Goal: Information Seeking & Learning: Learn about a topic

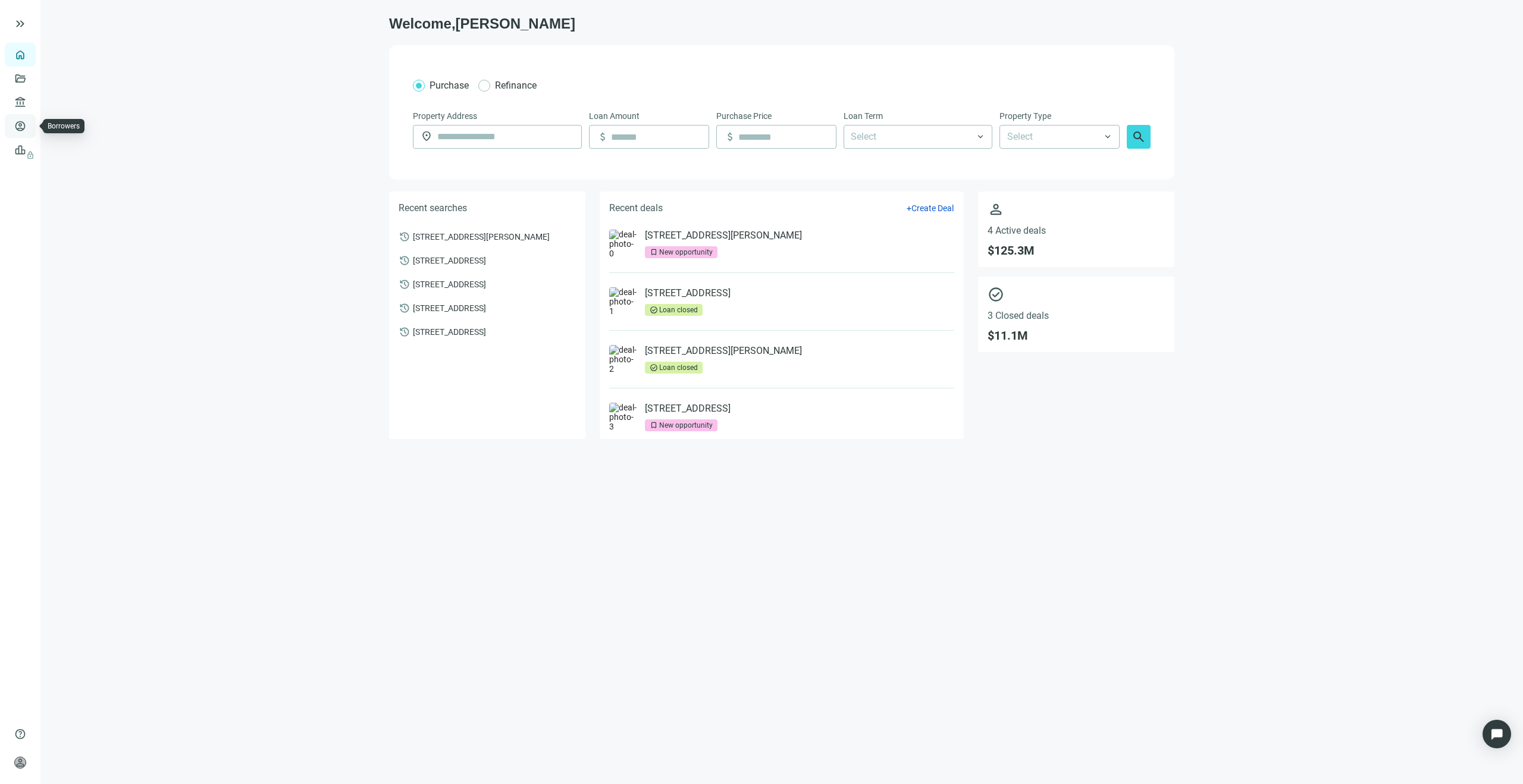
click at [29, 123] on link "Borrowers" at bounding box center [49, 126] width 38 height 10
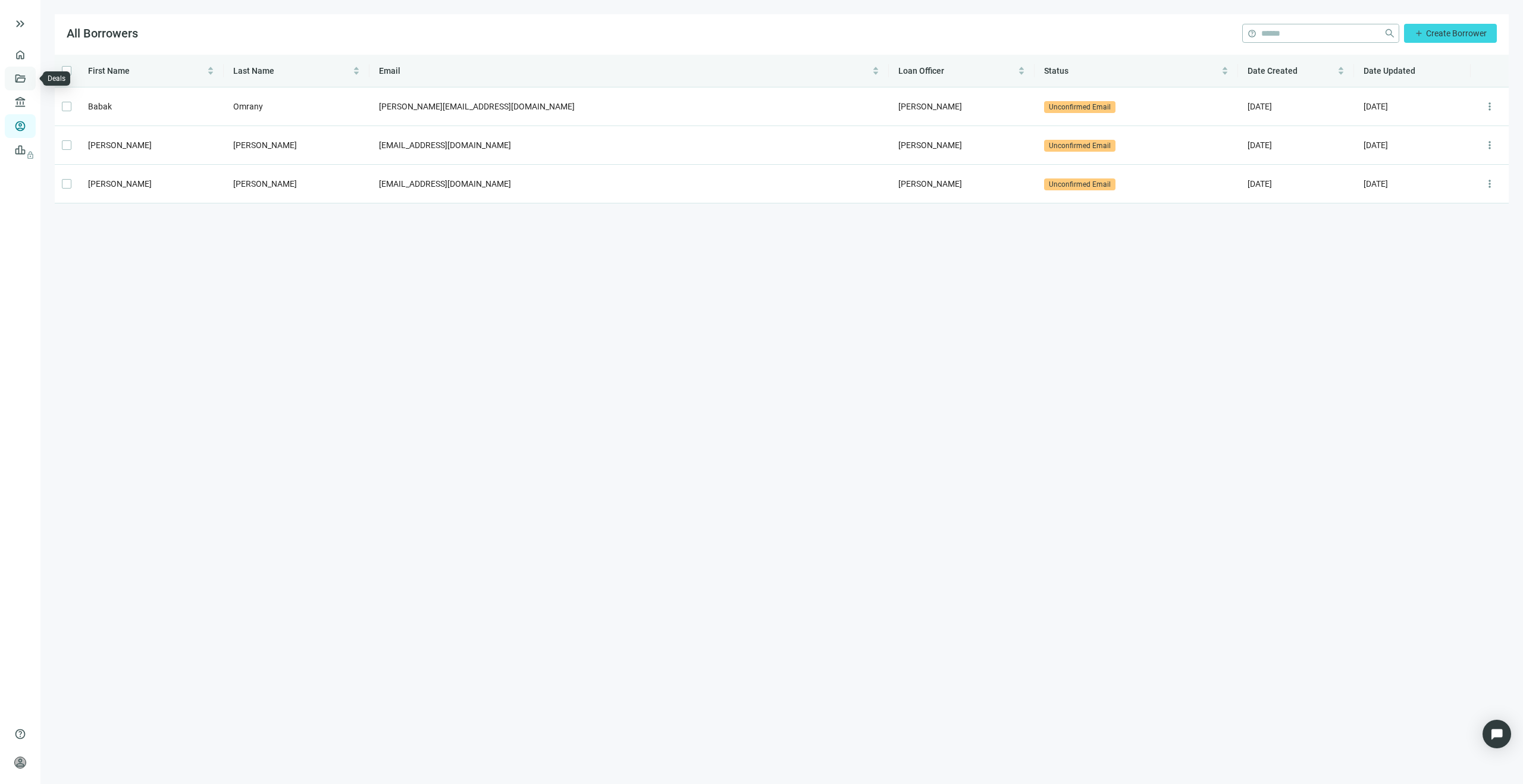
click at [29, 82] on link "Deals" at bounding box center [40, 79] width 21 height 10
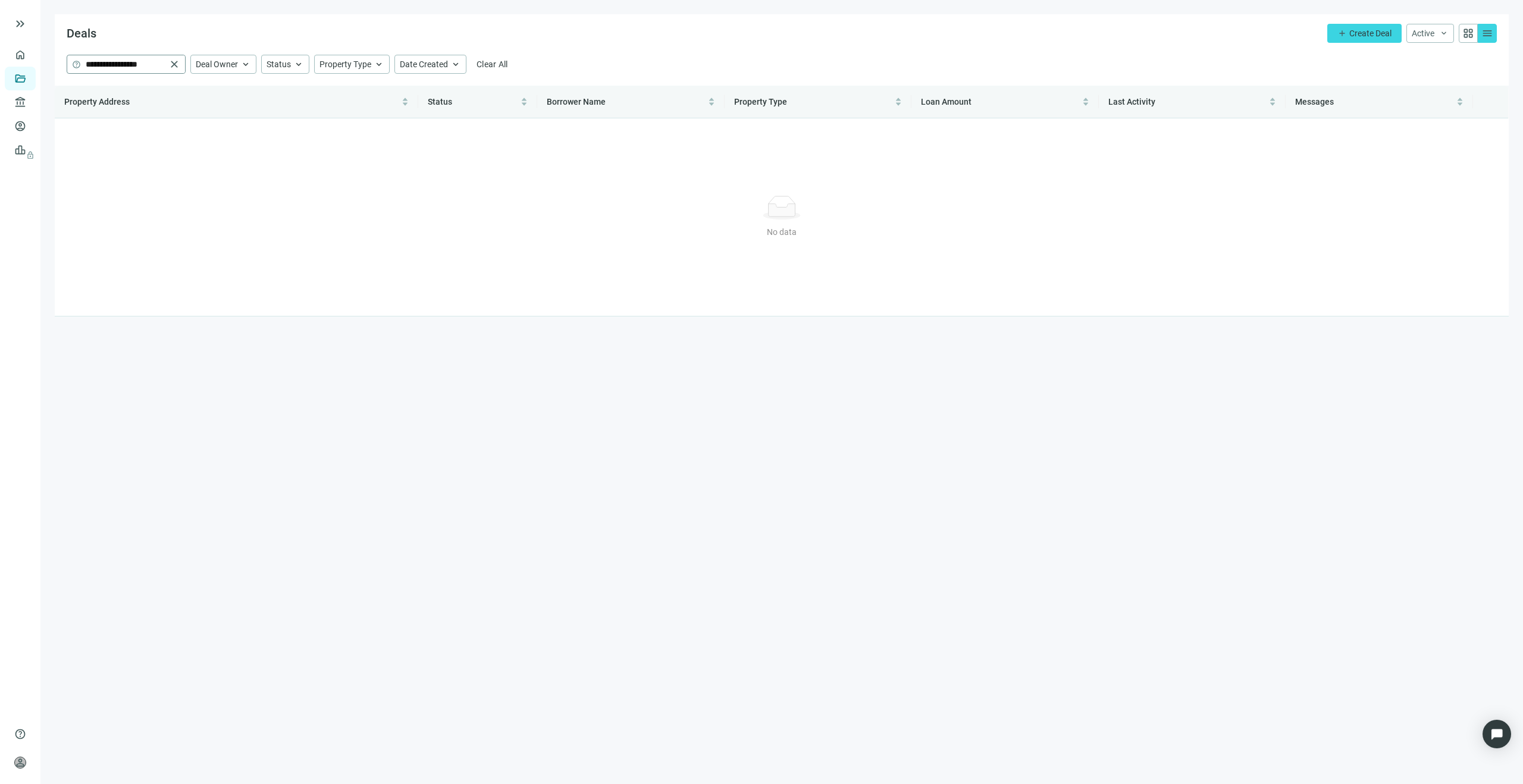
click at [176, 67] on span "close" at bounding box center [174, 64] width 12 height 12
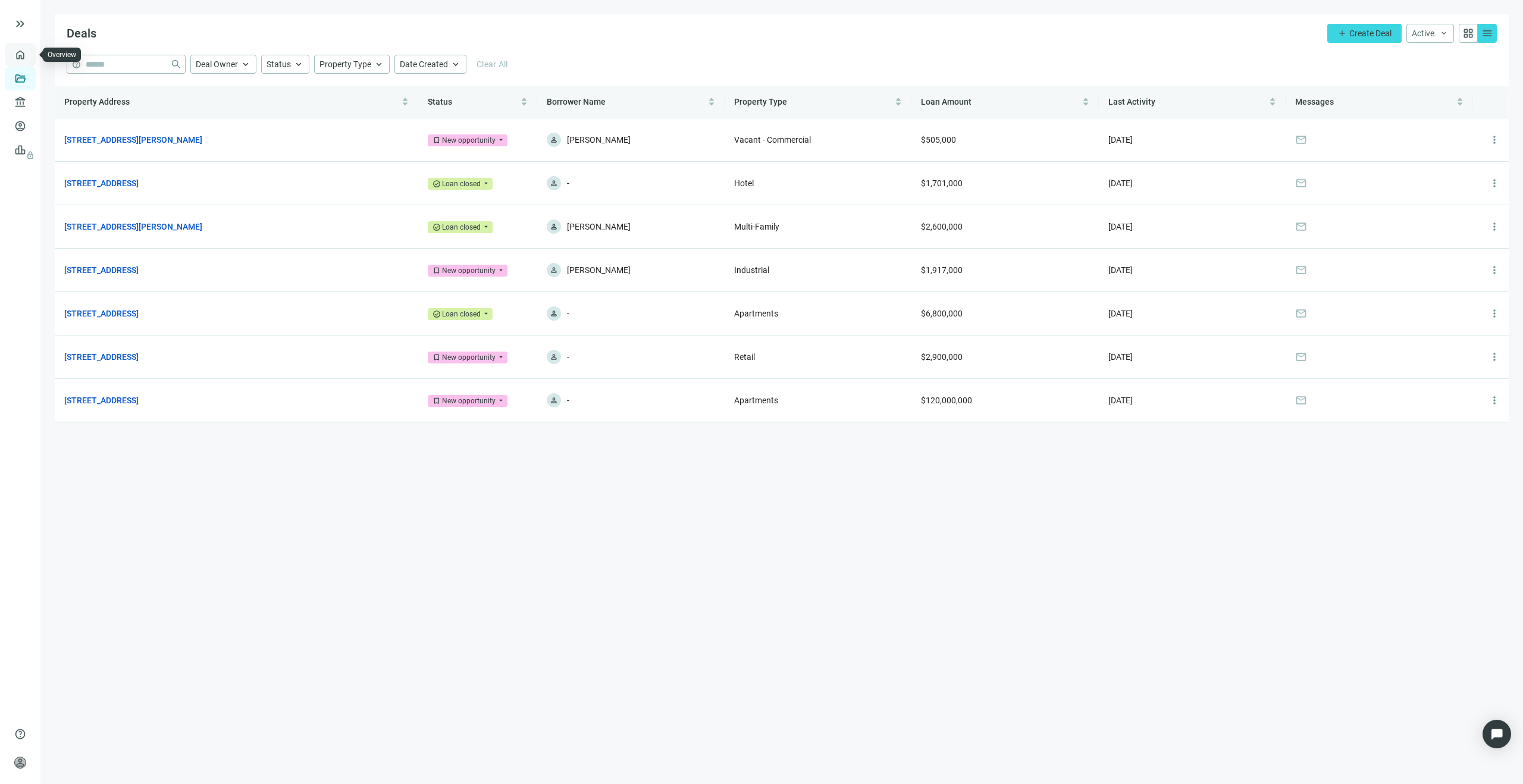
click at [29, 57] on link "Overview" at bounding box center [47, 55] width 35 height 10
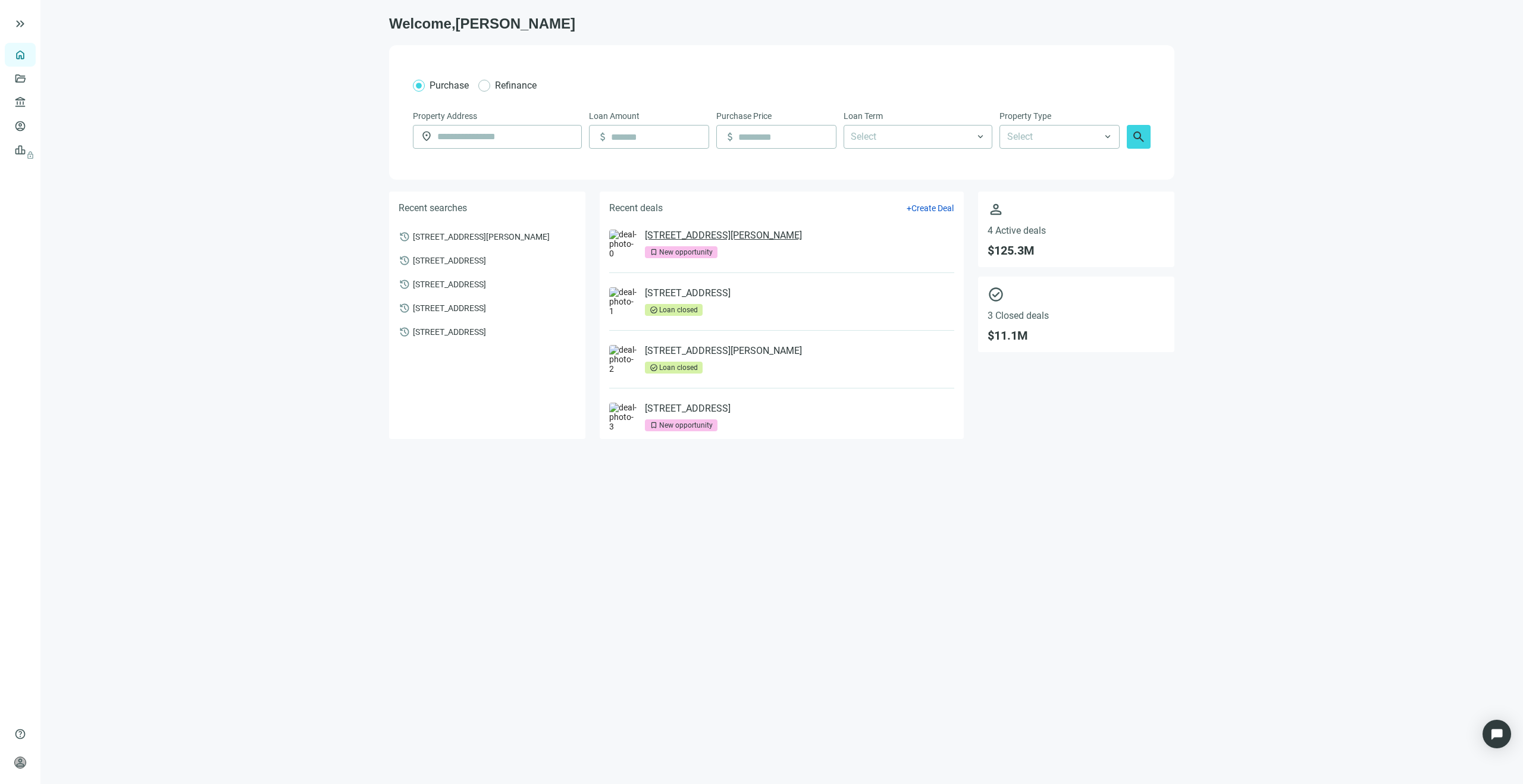
click at [802, 235] on link "[STREET_ADDRESS][PERSON_NAME]" at bounding box center [723, 235] width 157 height 12
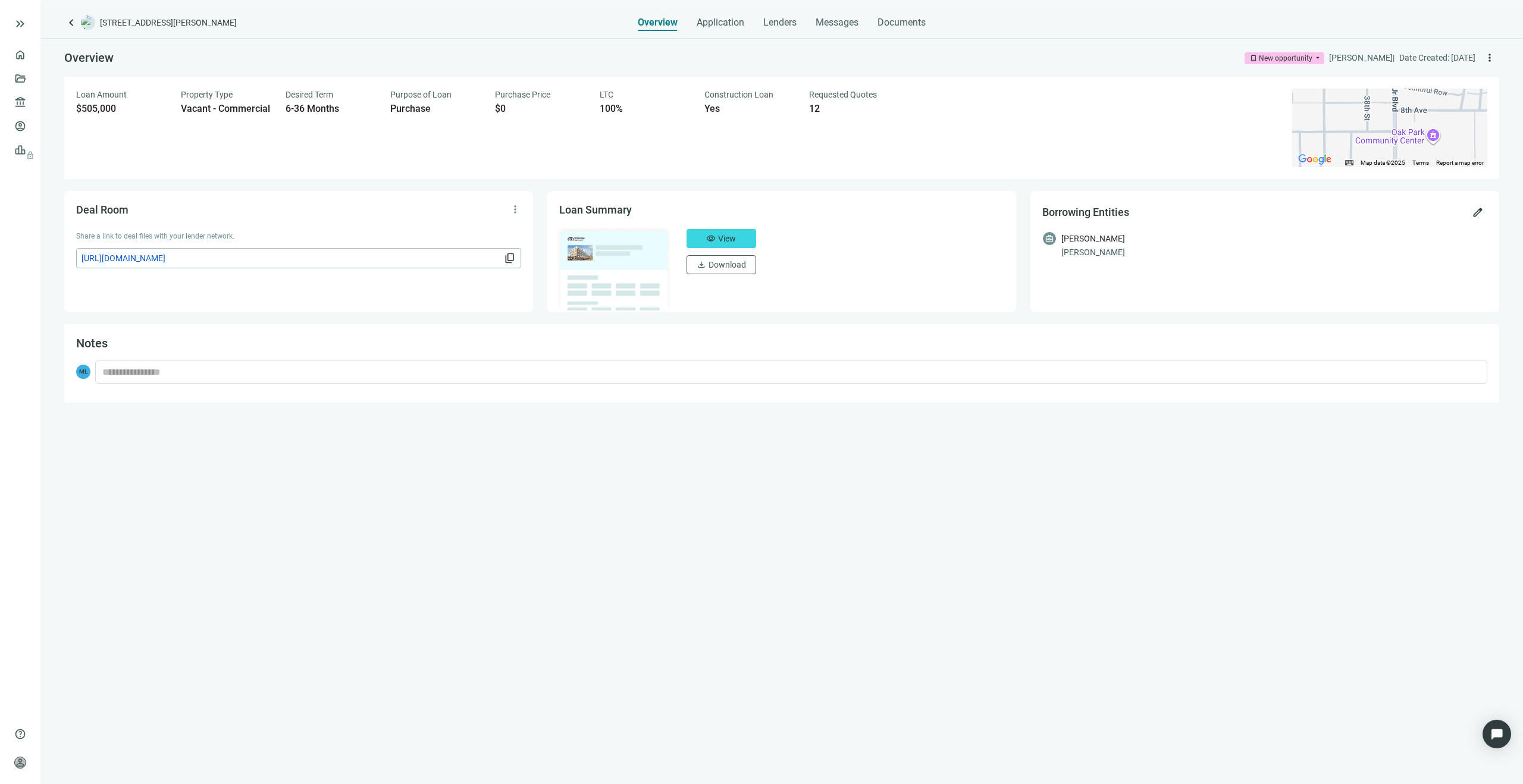
click at [1279, 61] on span "bookmark New opportunity" at bounding box center [1284, 58] width 80 height 12
click at [1271, 193] on div "Loan lost" at bounding box center [1285, 196] width 29 height 12
click at [1279, 60] on span "cancel Loan lost" at bounding box center [1297, 58] width 56 height 12
click at [1295, 177] on div "Loan closed" at bounding box center [1314, 174] width 38 height 12
click at [29, 58] on link "Overview" at bounding box center [47, 55] width 35 height 10
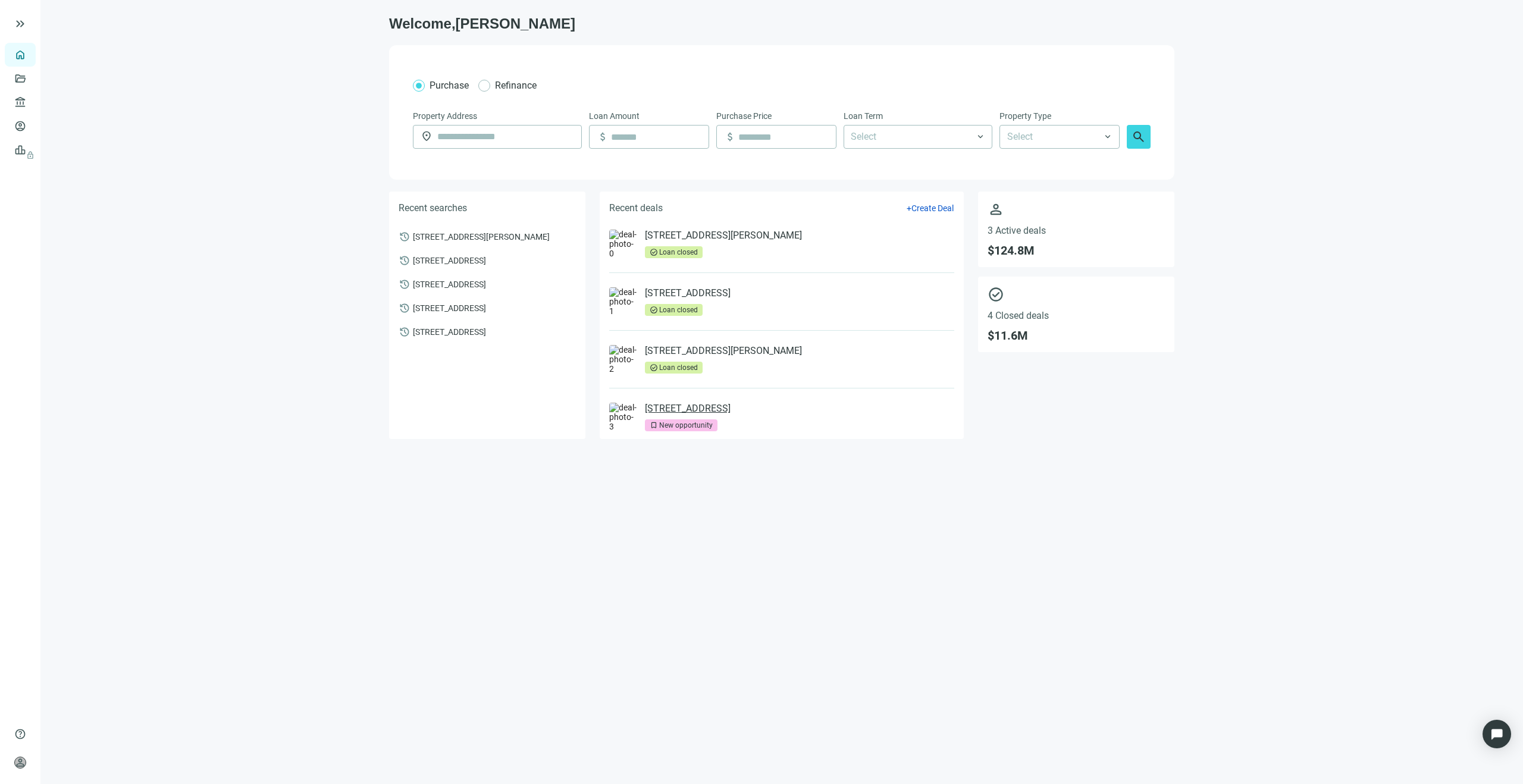
click at [731, 409] on link "[STREET_ADDRESS]" at bounding box center [687, 408] width 86 height 12
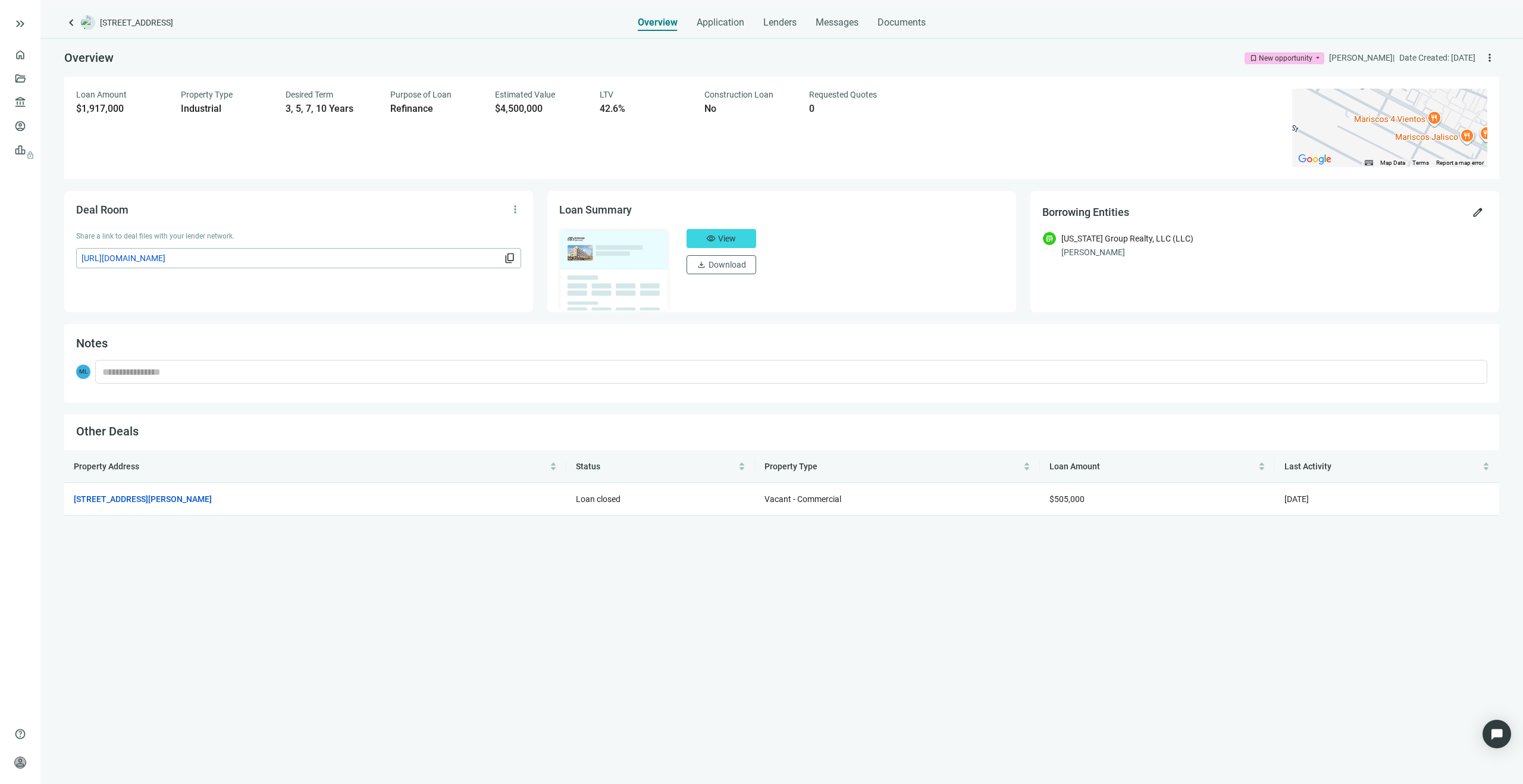
click at [1277, 59] on span "bookmark New opportunity" at bounding box center [1284, 58] width 80 height 12
click at [1271, 172] on div "Loan closed" at bounding box center [1290, 174] width 38 height 12
click at [29, 56] on link "Overview" at bounding box center [47, 55] width 35 height 10
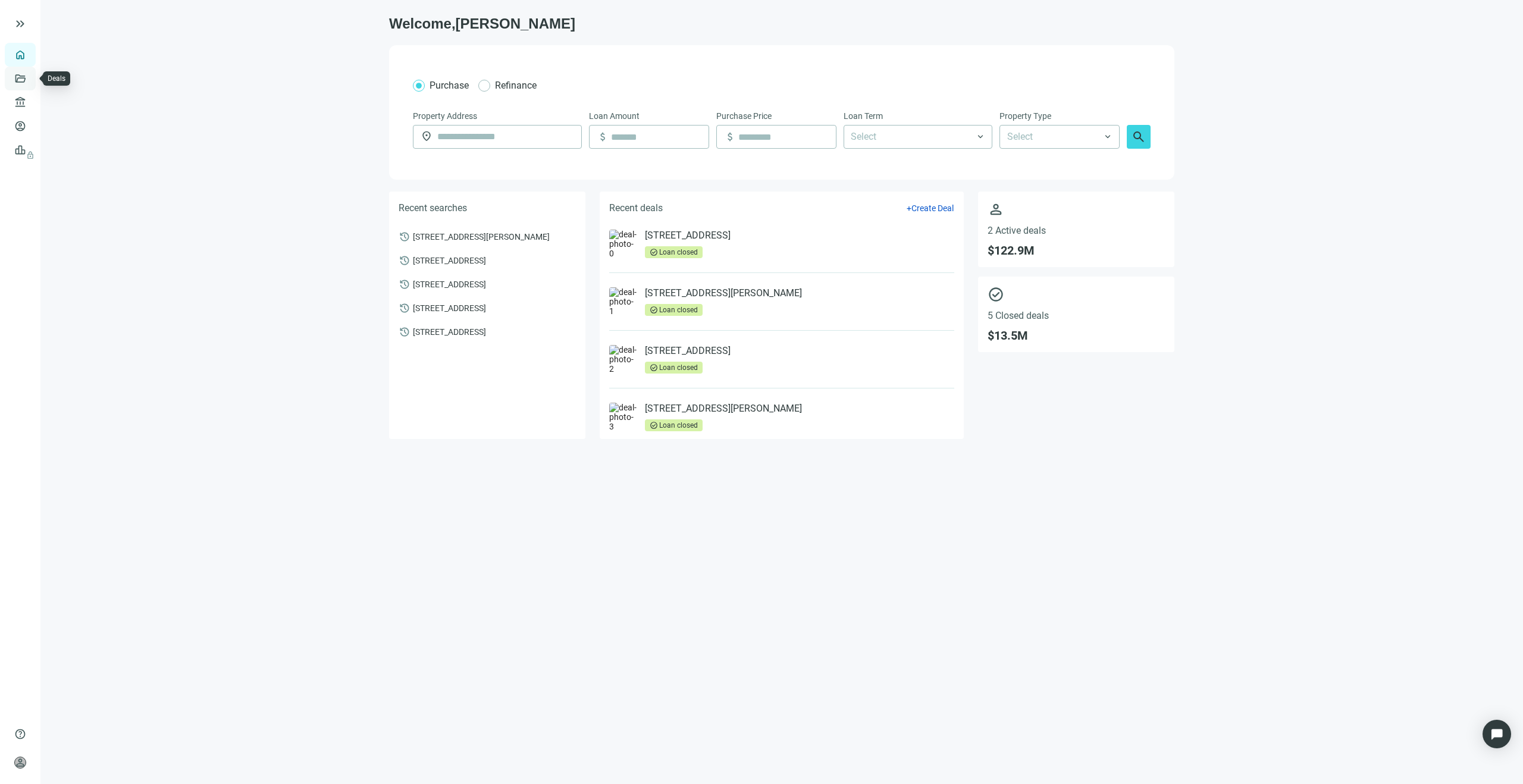
click at [29, 82] on link "Deals" at bounding box center [40, 79] width 21 height 10
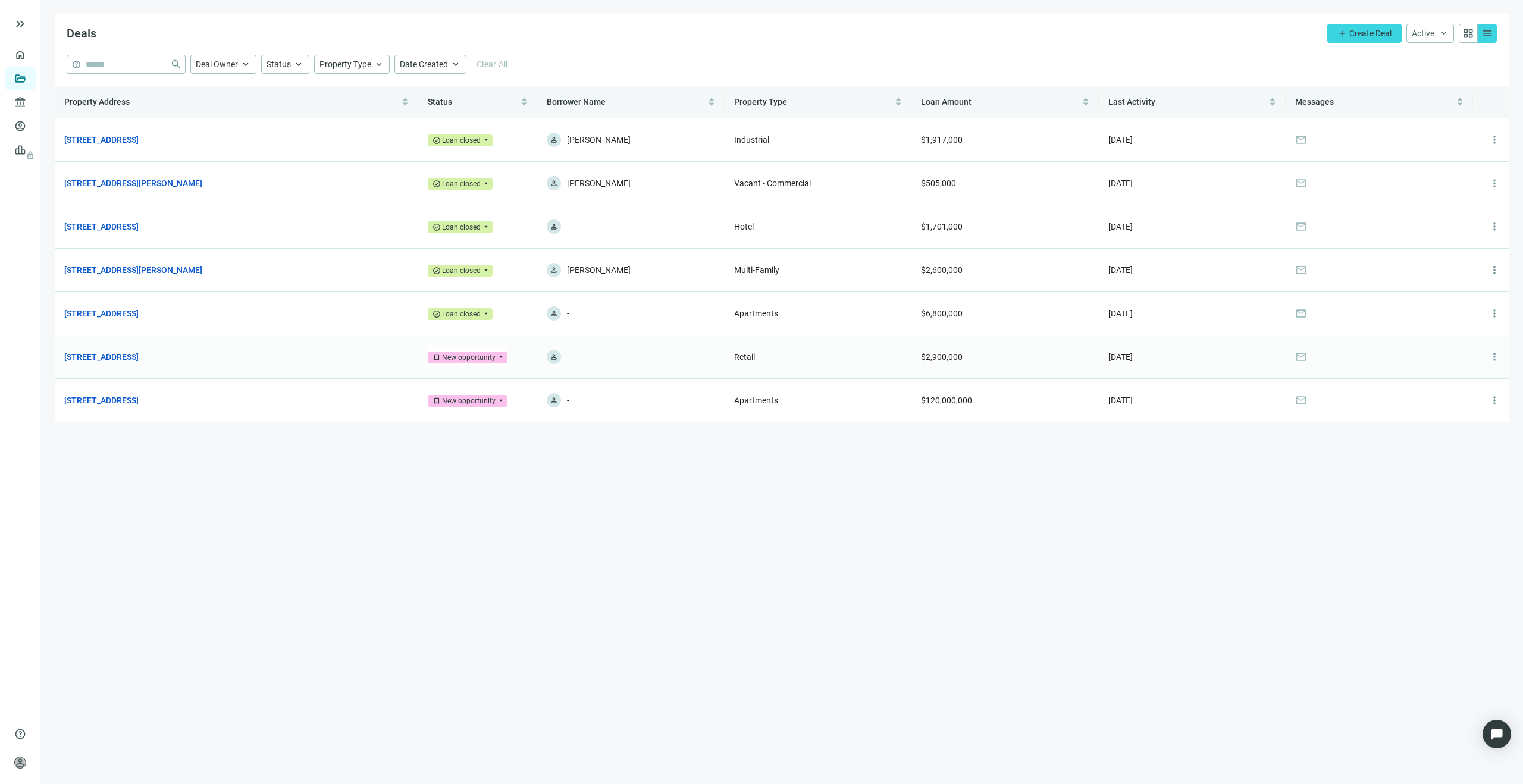
click at [500, 357] on span "bookmark New opportunity" at bounding box center [467, 357] width 80 height 12
click at [482, 458] on div "Loan closed" at bounding box center [471, 457] width 38 height 12
click at [498, 401] on span "bookmark New opportunity" at bounding box center [467, 401] width 80 height 12
click at [615, 477] on main "Deals add Create Deal Active keyboard_arrow_down grid_view menu help close Deal…" at bounding box center [781, 392] width 1483 height 784
click at [29, 97] on link "Lenders" at bounding box center [45, 102] width 31 height 10
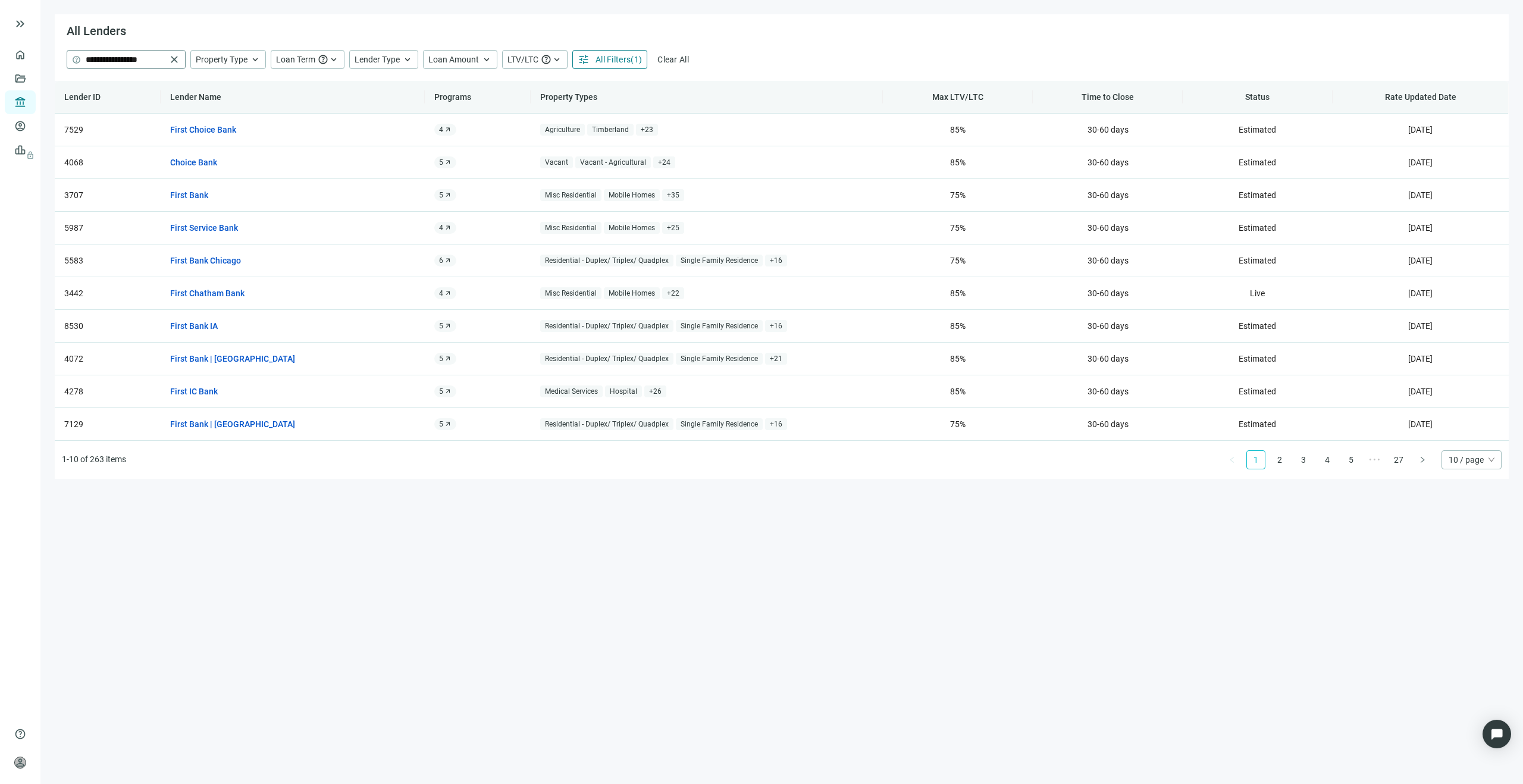
click at [175, 64] on span "close" at bounding box center [174, 59] width 12 height 12
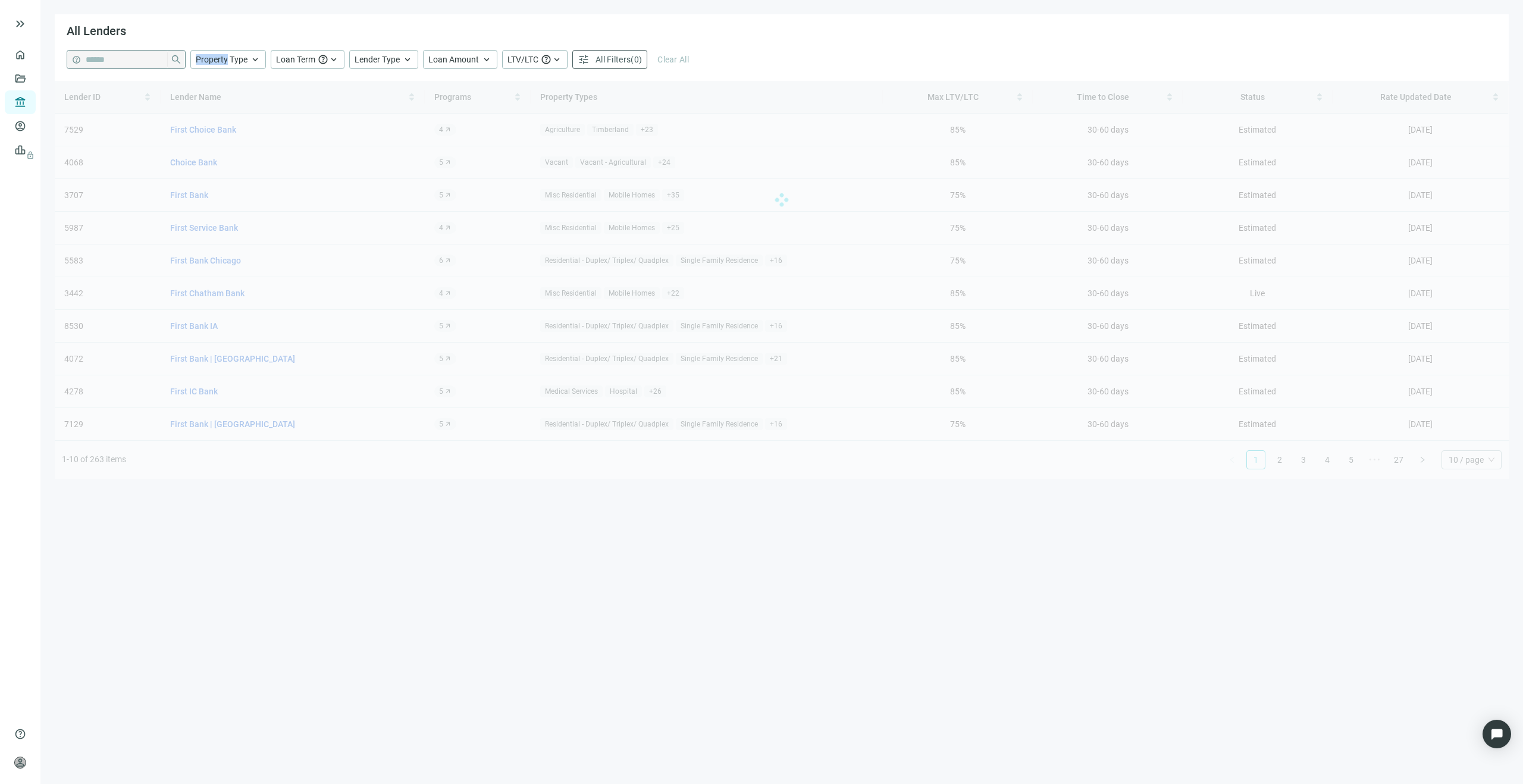
click at [175, 64] on span at bounding box center [176, 60] width 17 height 18
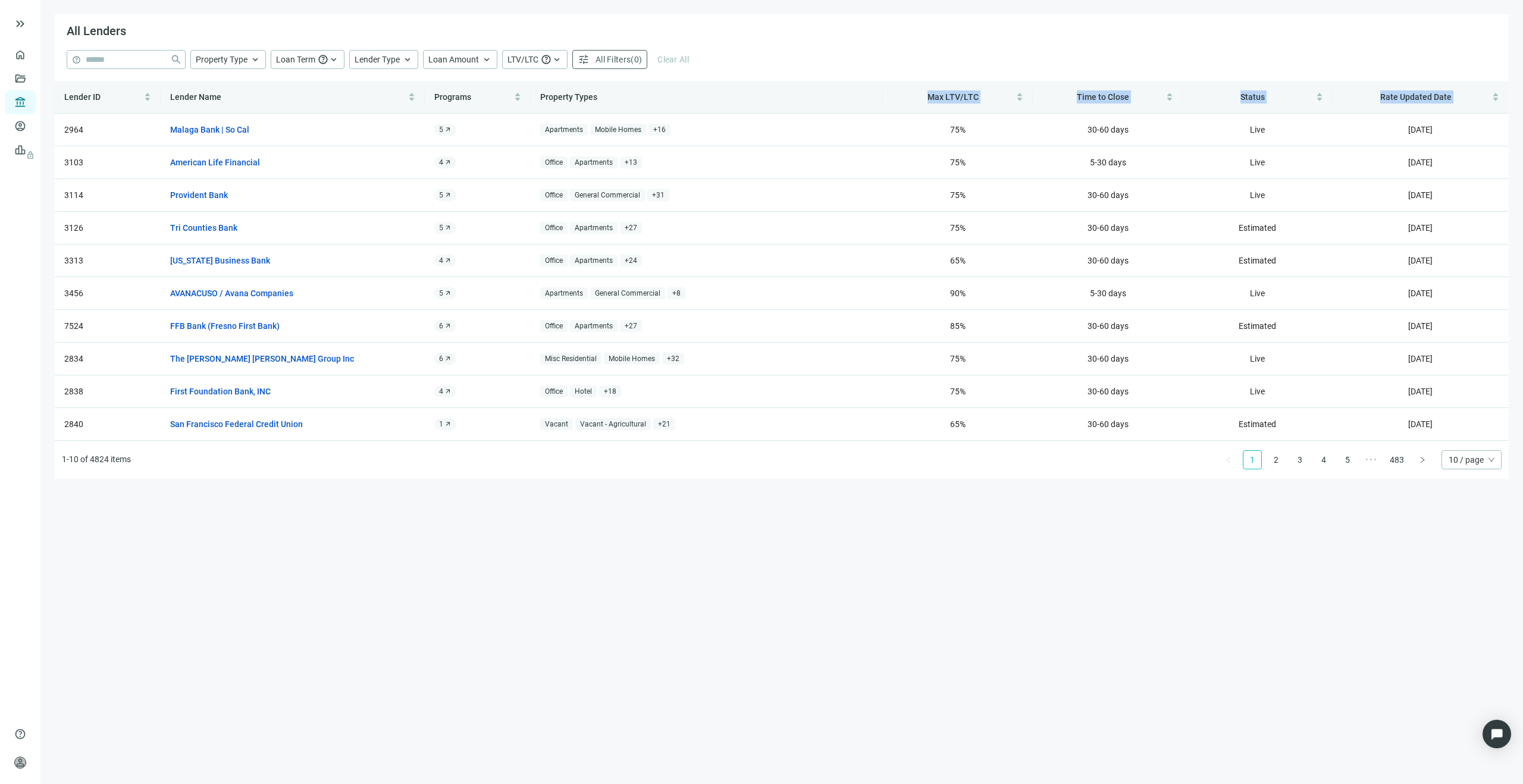
drag, startPoint x: 63, startPoint y: 121, endPoint x: 711, endPoint y: 88, distance: 648.8
click at [711, 88] on div "Lender ID Lender Name Programs Property Types Max LTV/LTC Time to Close Status …" at bounding box center [781, 261] width 1454 height 360
click at [711, 87] on th "Property Types" at bounding box center [706, 97] width 352 height 33
click at [324, 57] on span "help" at bounding box center [323, 60] width 11 height 11
click at [250, 60] on span "keyboard_arrow_up" at bounding box center [255, 60] width 11 height 11
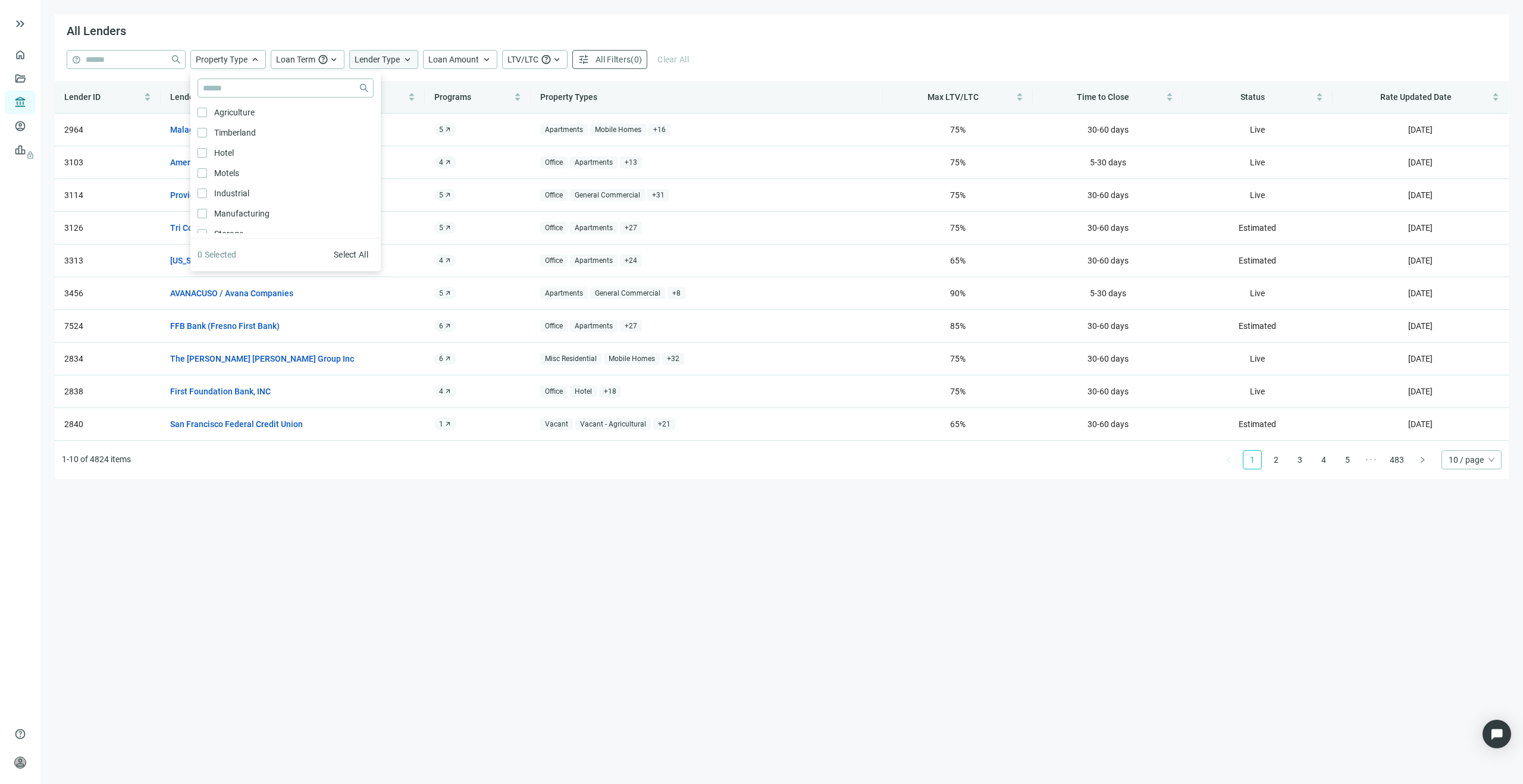
click at [382, 58] on span "Lender Type" at bounding box center [377, 60] width 45 height 10
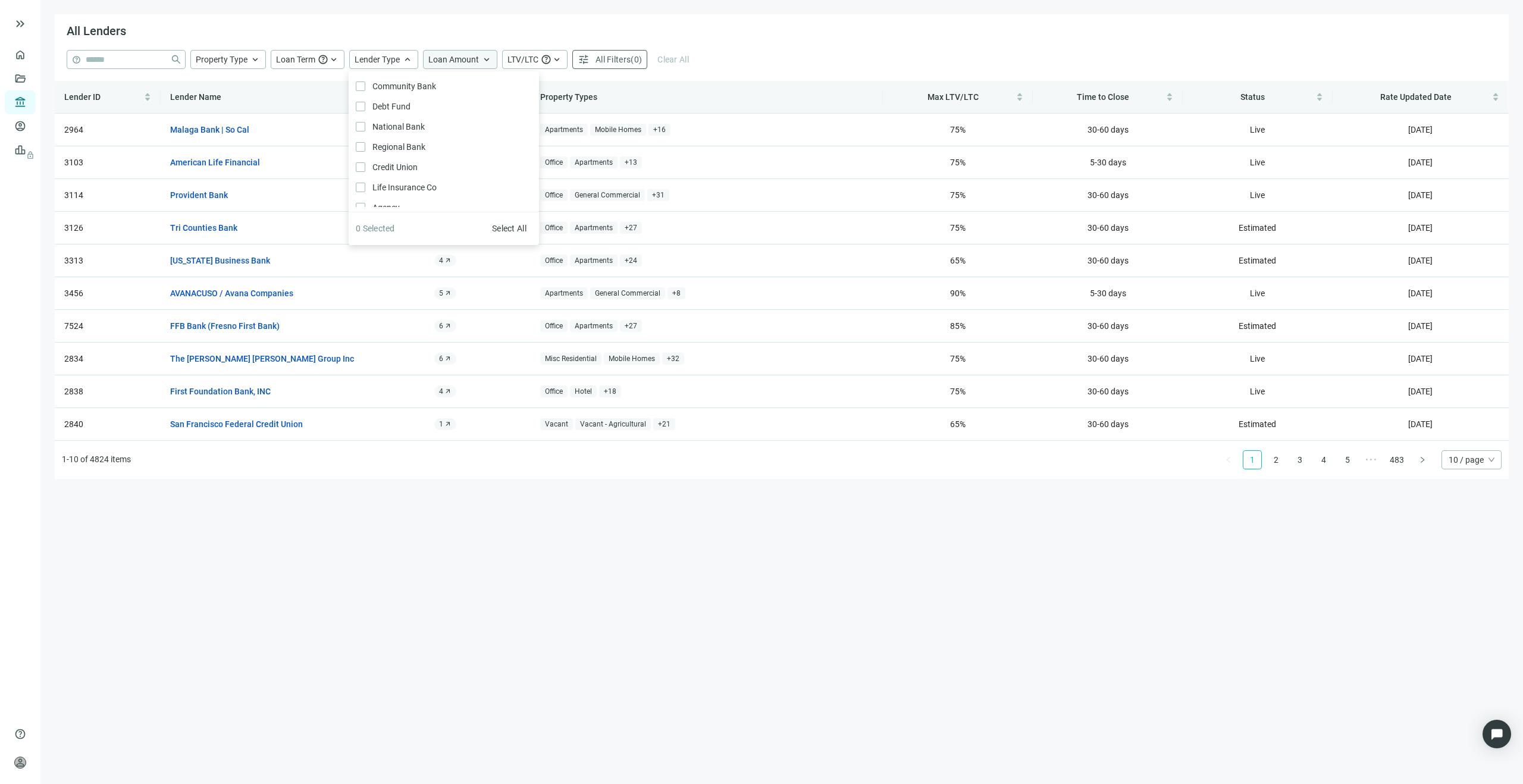
click at [466, 60] on span "Loan Amount" at bounding box center [453, 60] width 51 height 10
click at [720, 60] on div "help close Property Type keyboard_arrow_up close Agriculture Only Timberland On…" at bounding box center [781, 60] width 1430 height 19
click at [1483, 464] on span "10 / page" at bounding box center [1471, 460] width 46 height 18
click at [1478, 539] on div "100 / page" at bounding box center [1472, 541] width 41 height 13
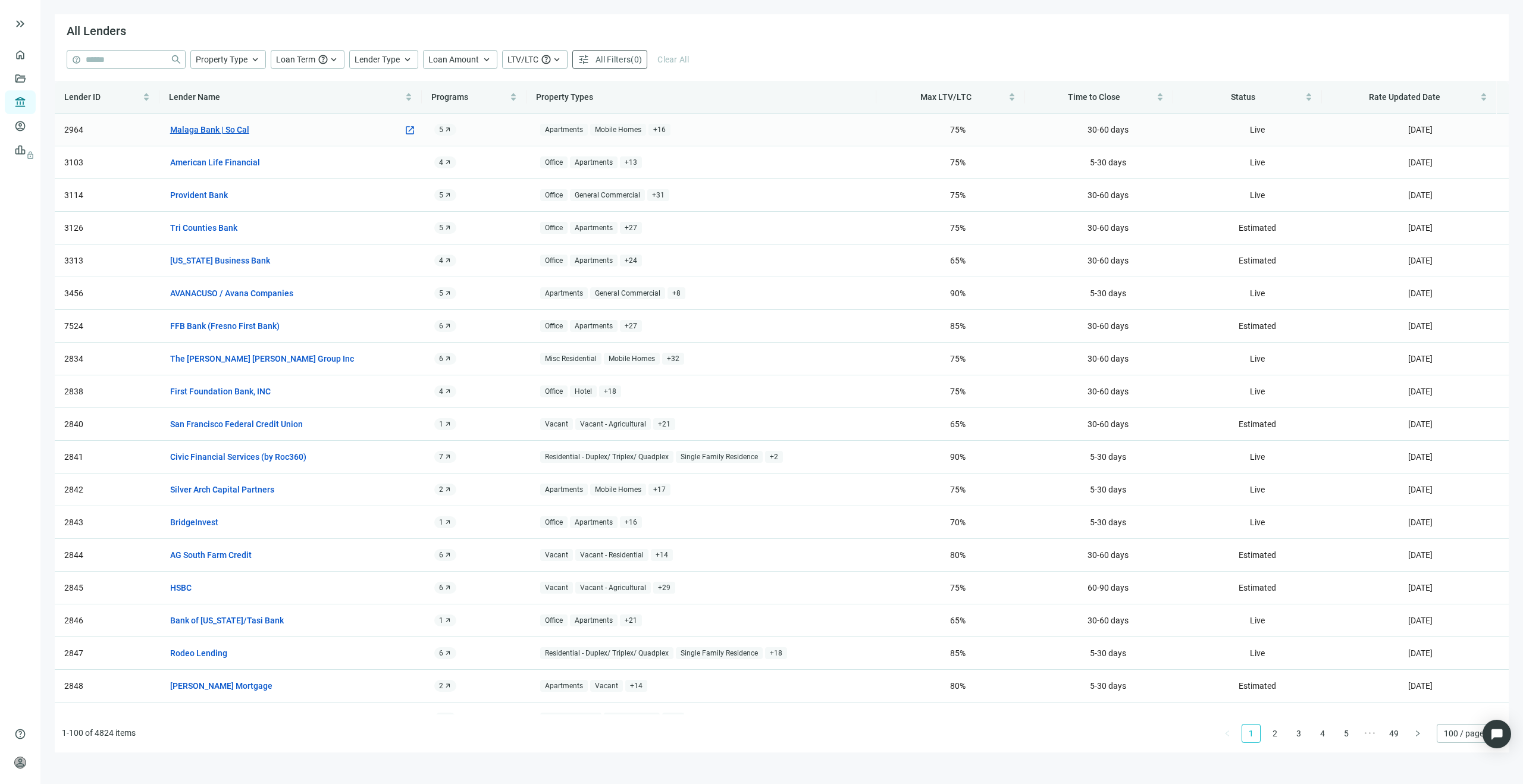
click at [245, 132] on link "Malaga Bank | So Cal" at bounding box center [209, 129] width 79 height 13
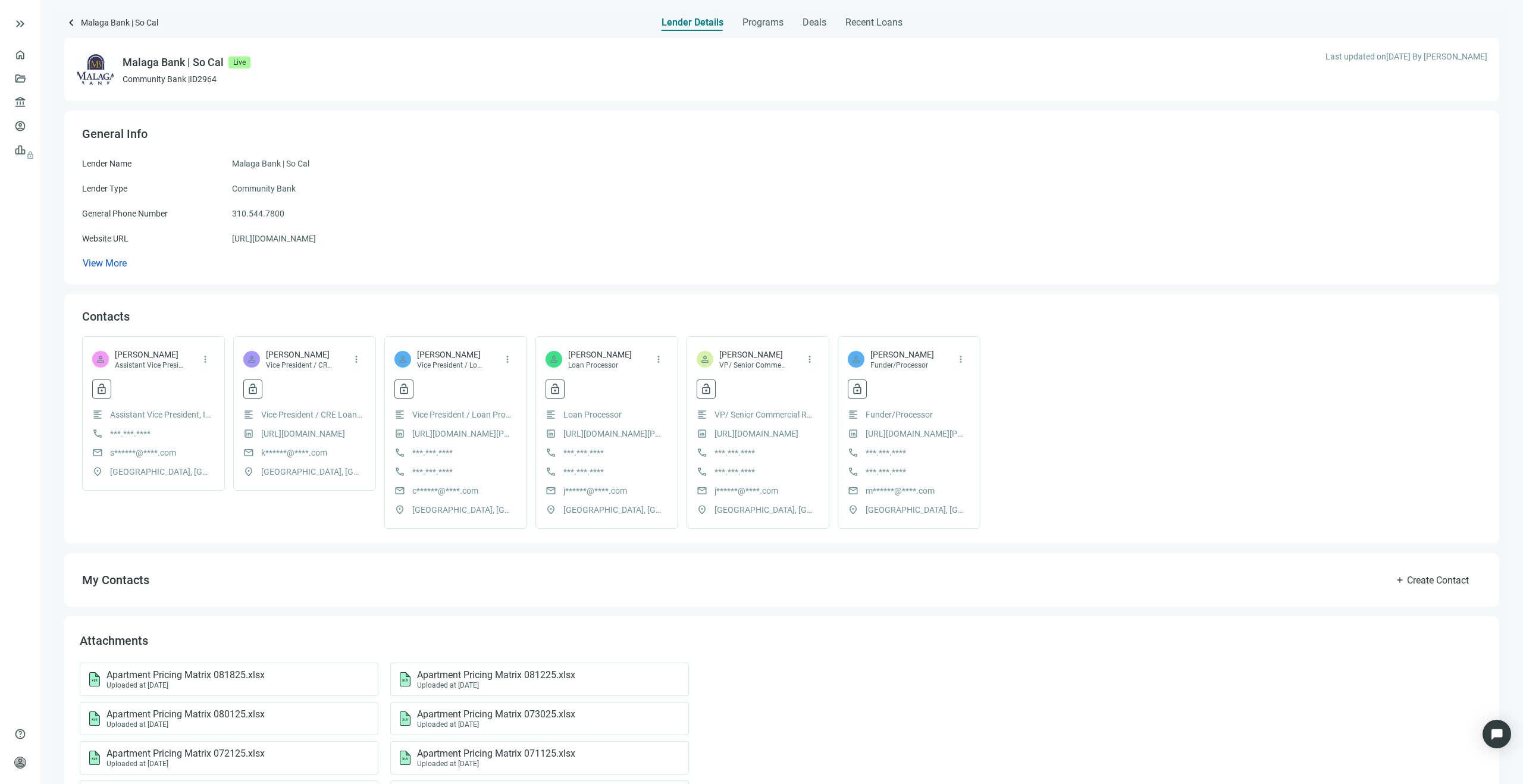
scroll to position [60, 0]
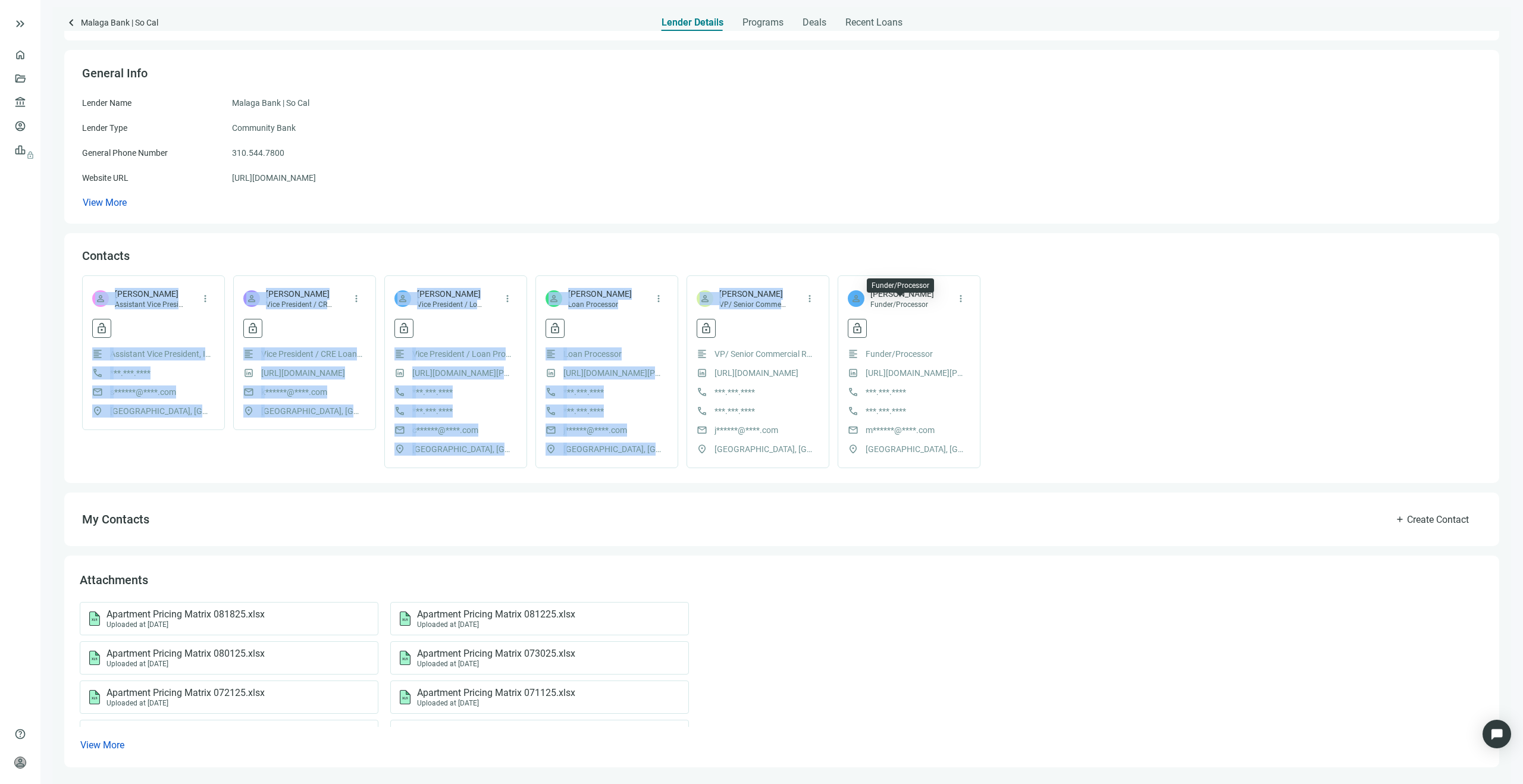
drag, startPoint x: 78, startPoint y: 276, endPoint x: 829, endPoint y: 334, distance: 753.2
click at [829, 334] on div "Contacts person [PERSON_NAME] Assistant Vice President, Income Property Lending…" at bounding box center [781, 358] width 1435 height 250
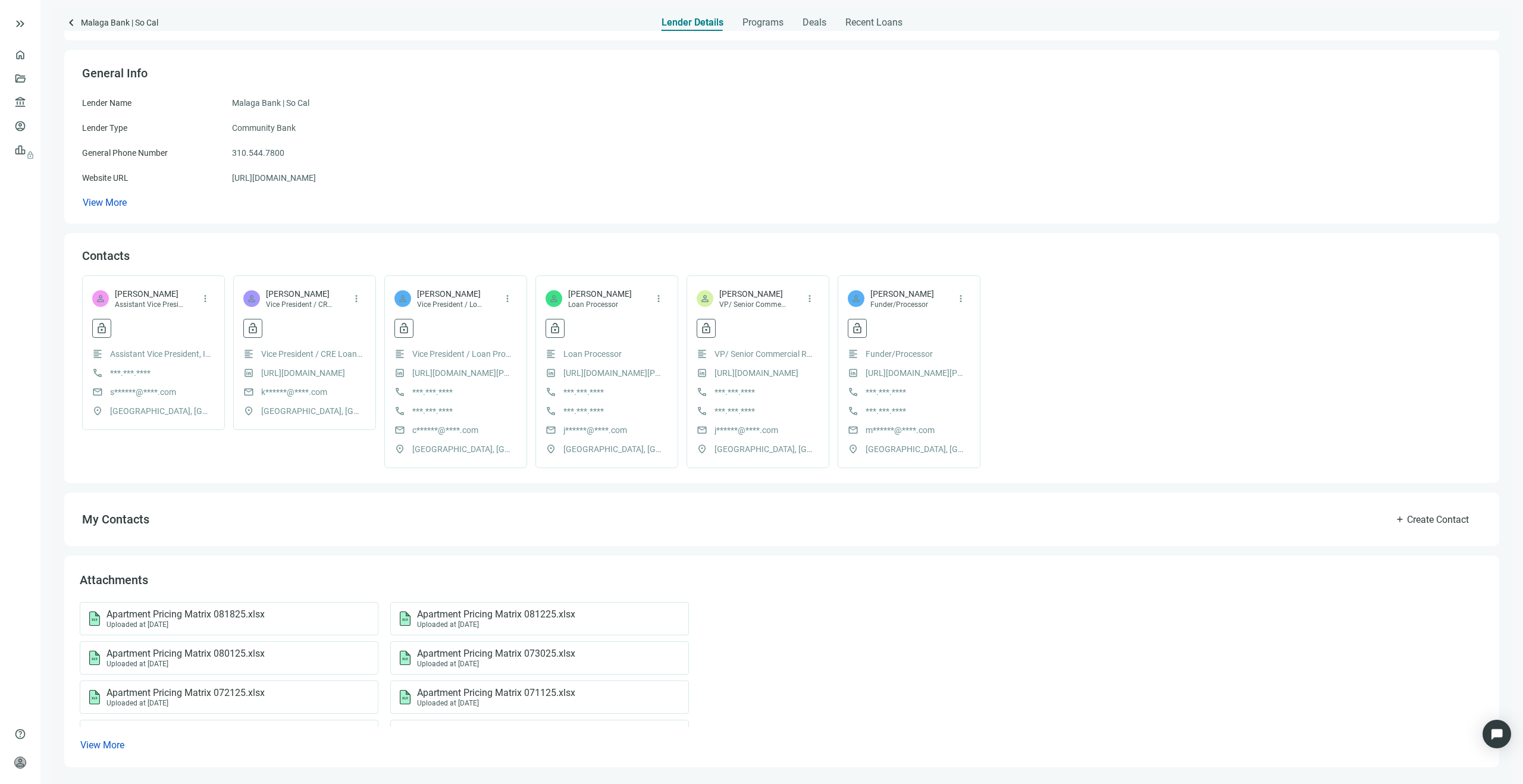
click at [928, 325] on div "lock_open crown Reveal contact data Revealing contact’s email and phone is avai…" at bounding box center [909, 329] width 123 height 19
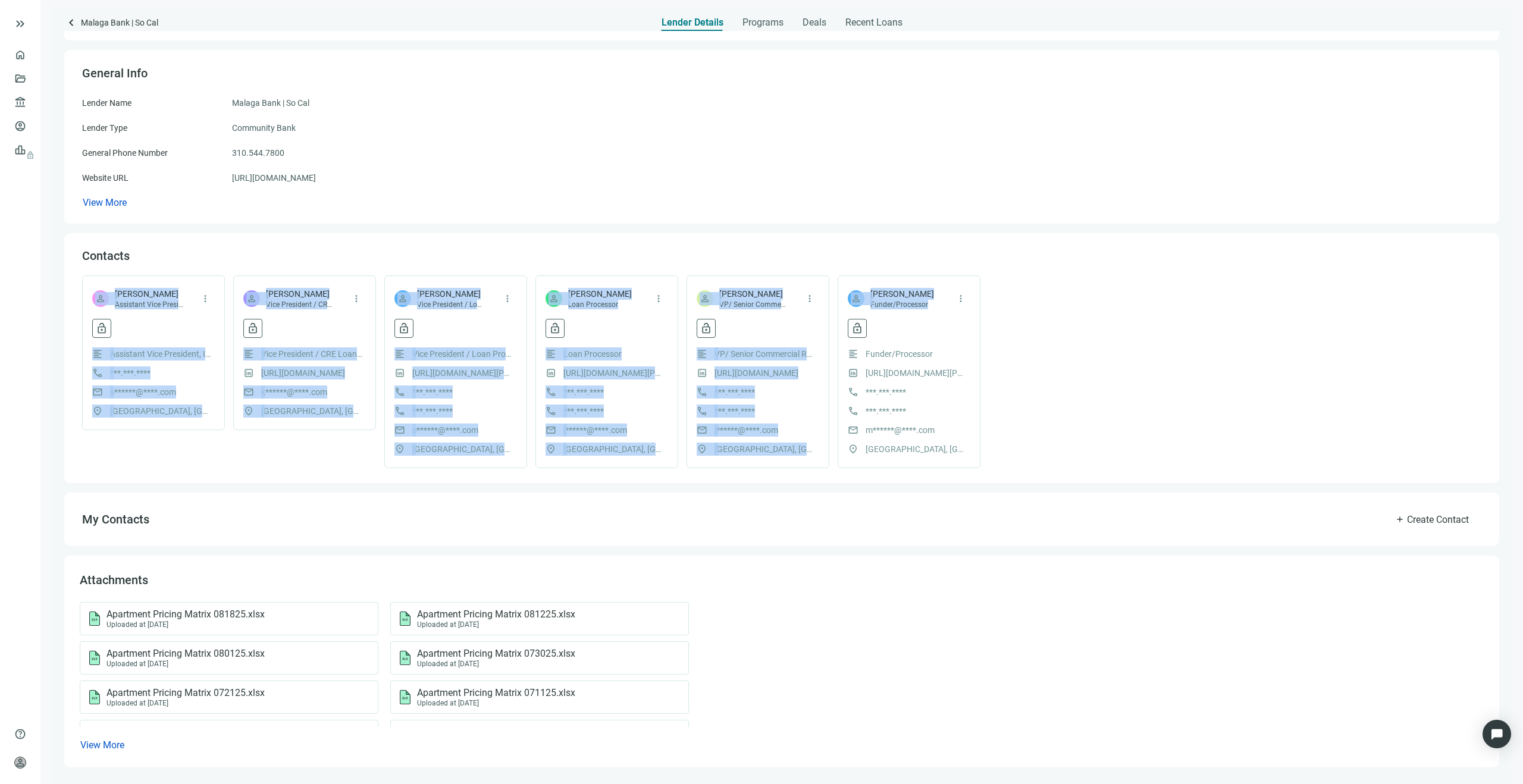
drag, startPoint x: 929, startPoint y: 324, endPoint x: 105, endPoint y: 291, distance: 824.7
click at [105, 291] on div "person [PERSON_NAME] Assistant Vice President, Income Property Lending more_ver…" at bounding box center [781, 371] width 1399 height 193
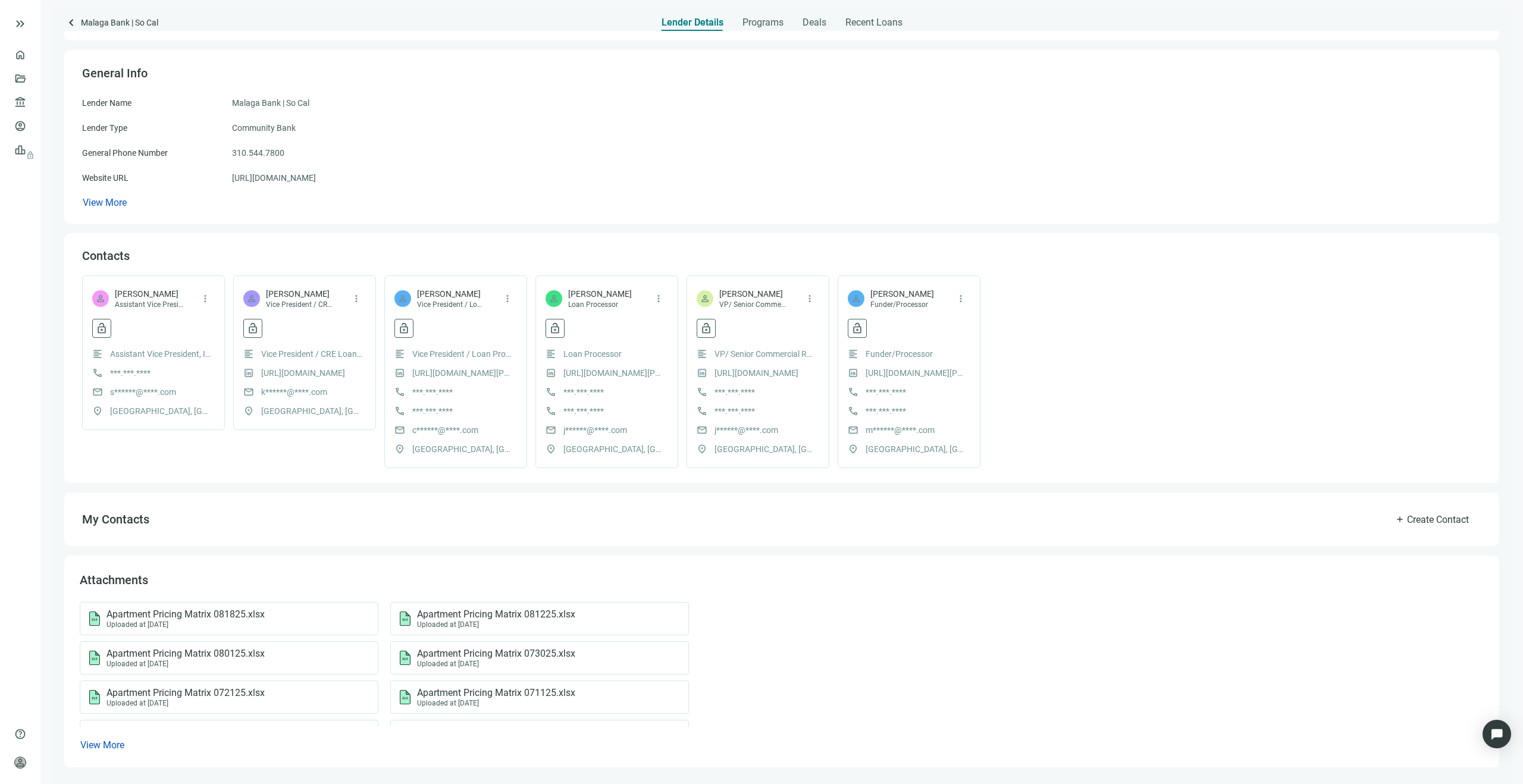
click at [519, 207] on div "View More" at bounding box center [781, 202] width 1399 height 13
click at [70, 23] on span "keyboard_arrow_left" at bounding box center [71, 23] width 14 height 14
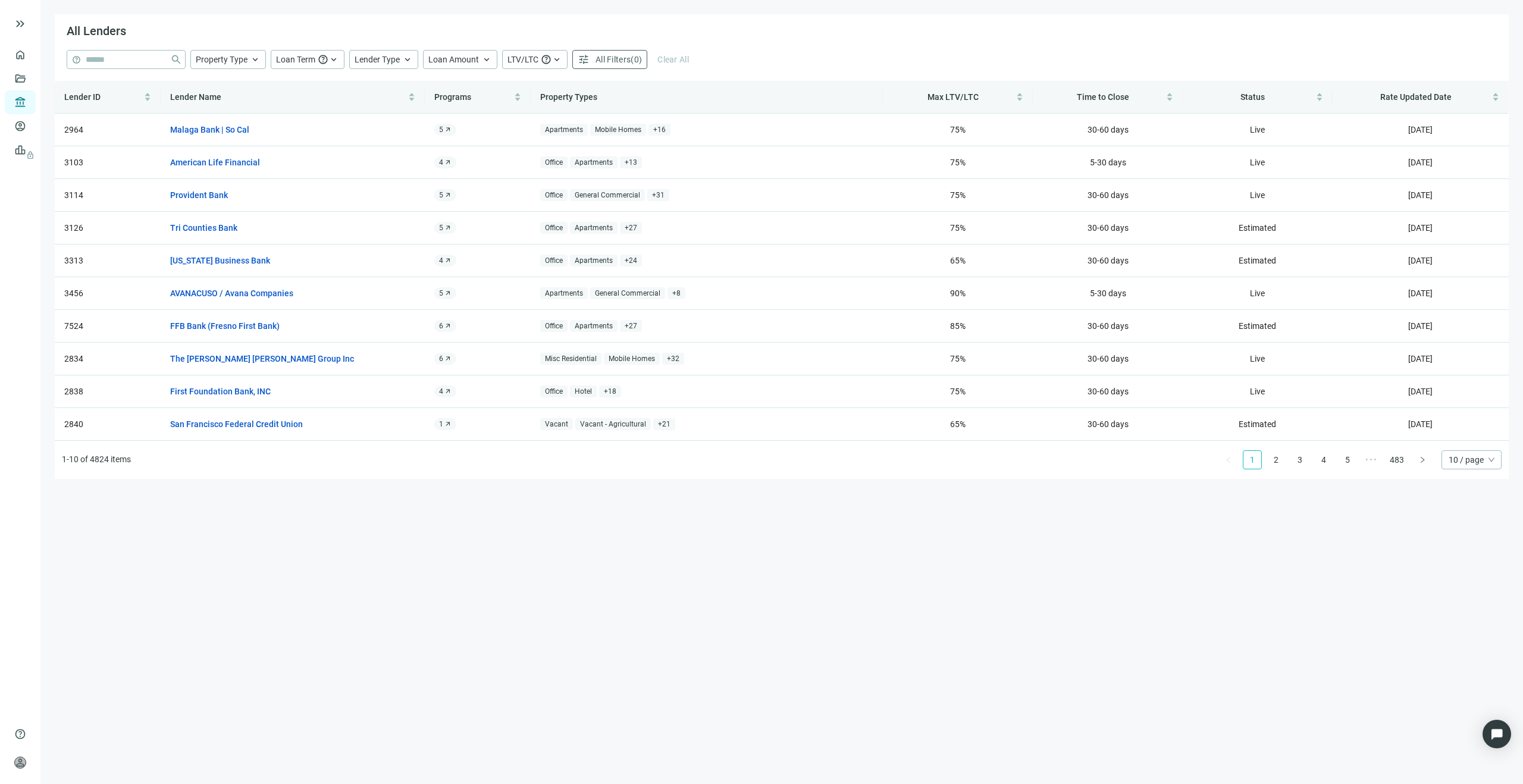
click at [1492, 462] on span "10 / page" at bounding box center [1471, 460] width 46 height 18
click at [1478, 542] on div "100 / page" at bounding box center [1472, 541] width 41 height 13
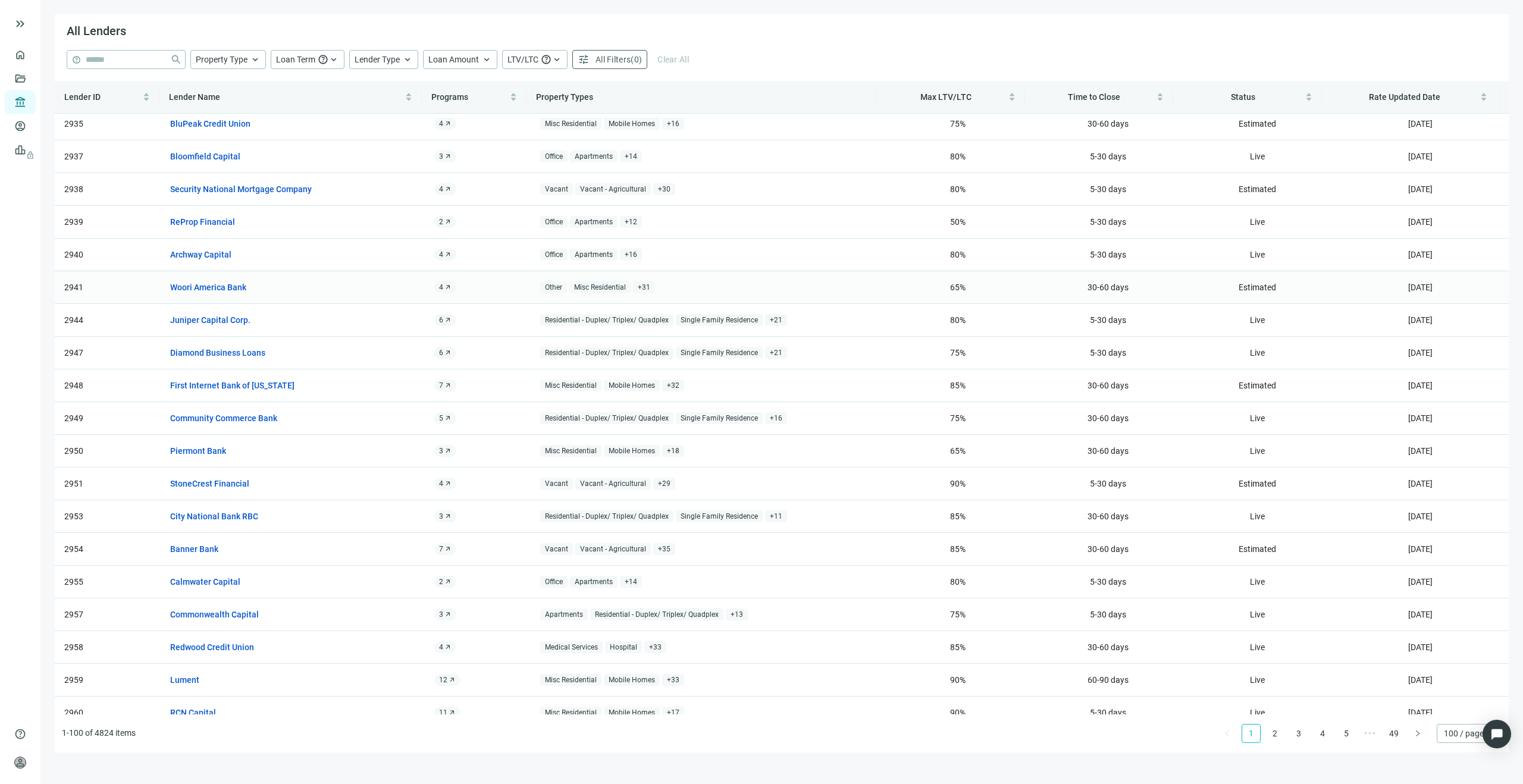
scroll to position [2670, 0]
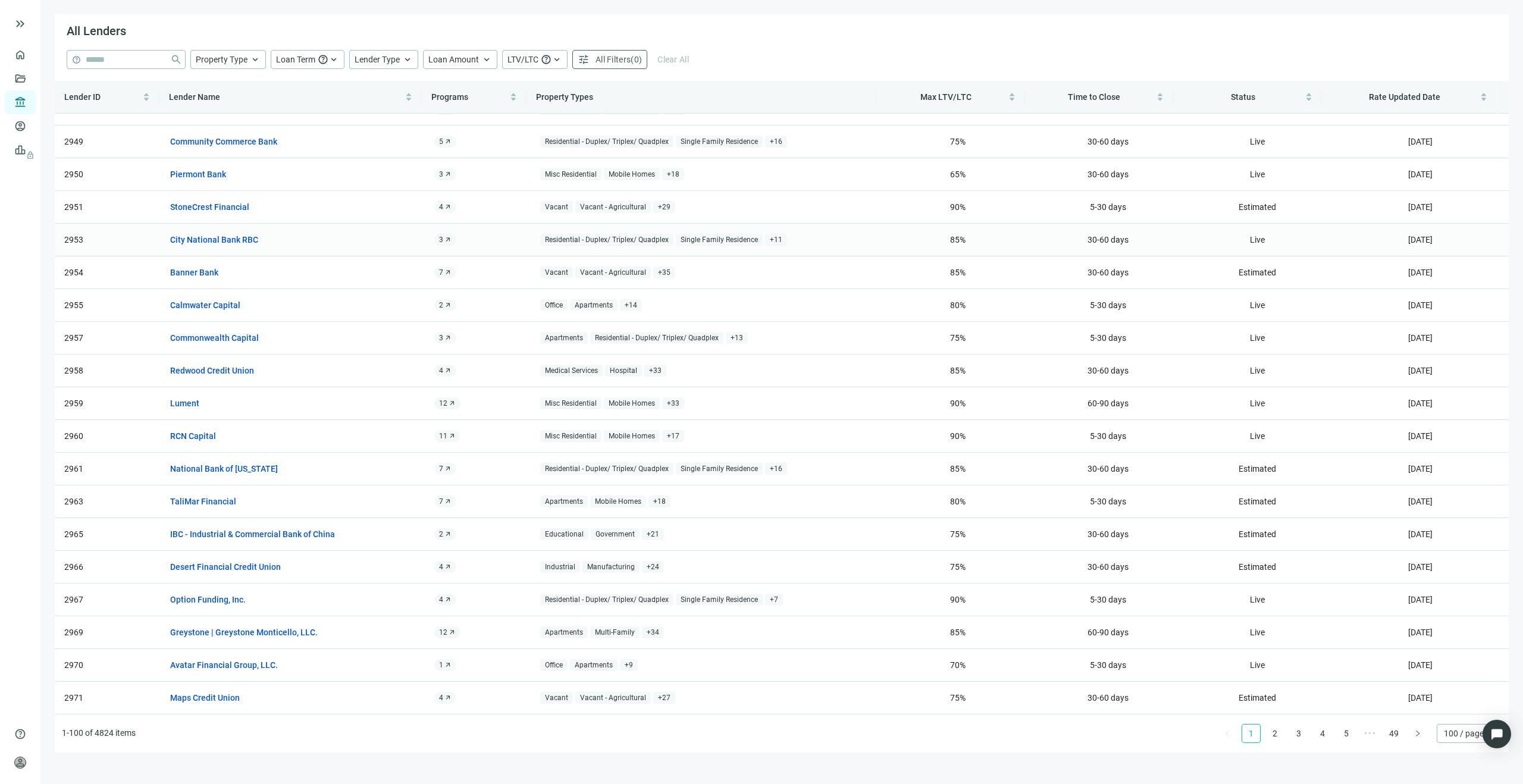
click at [771, 236] on span "+ 11" at bounding box center [776, 240] width 22 height 12
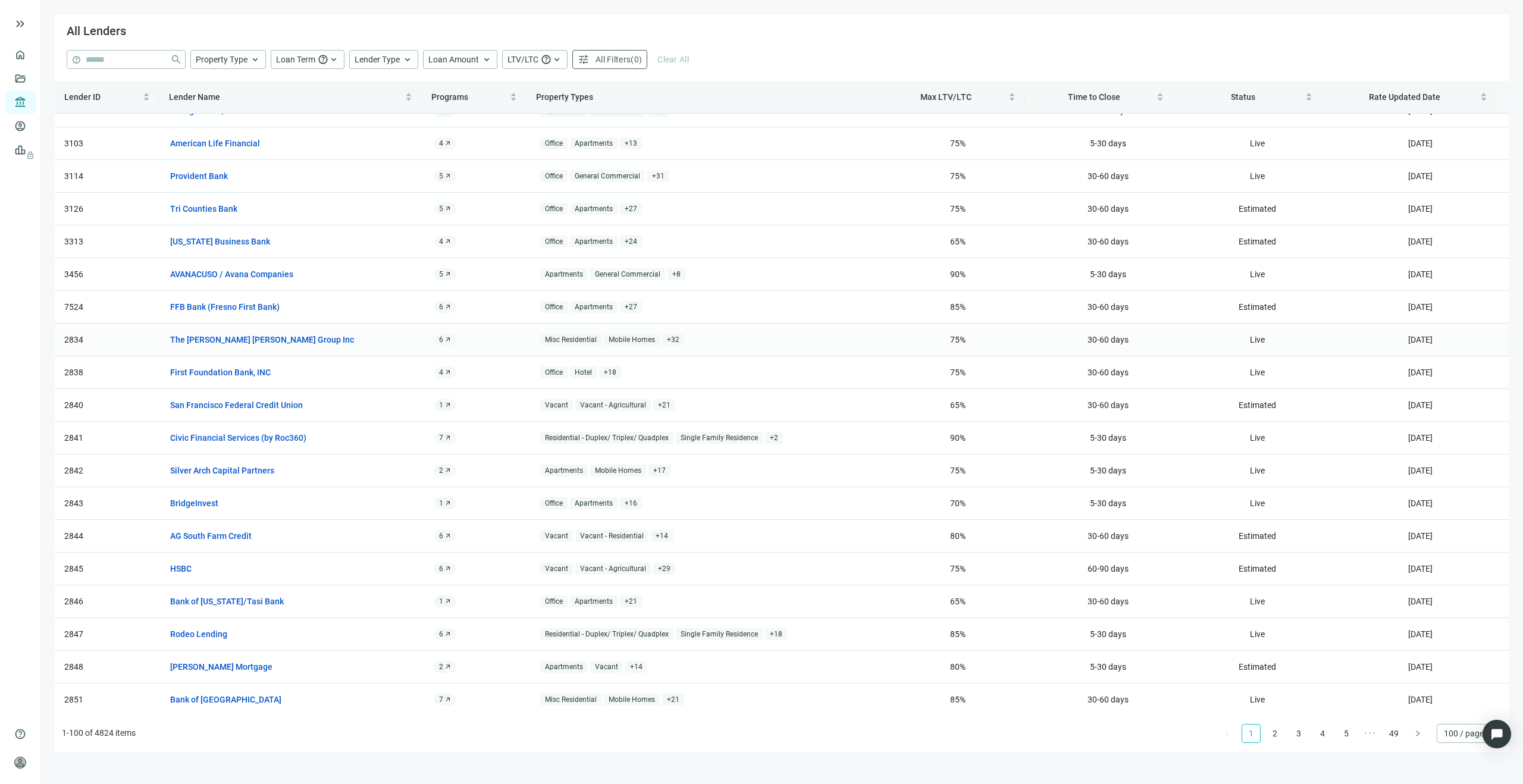
scroll to position [0, 0]
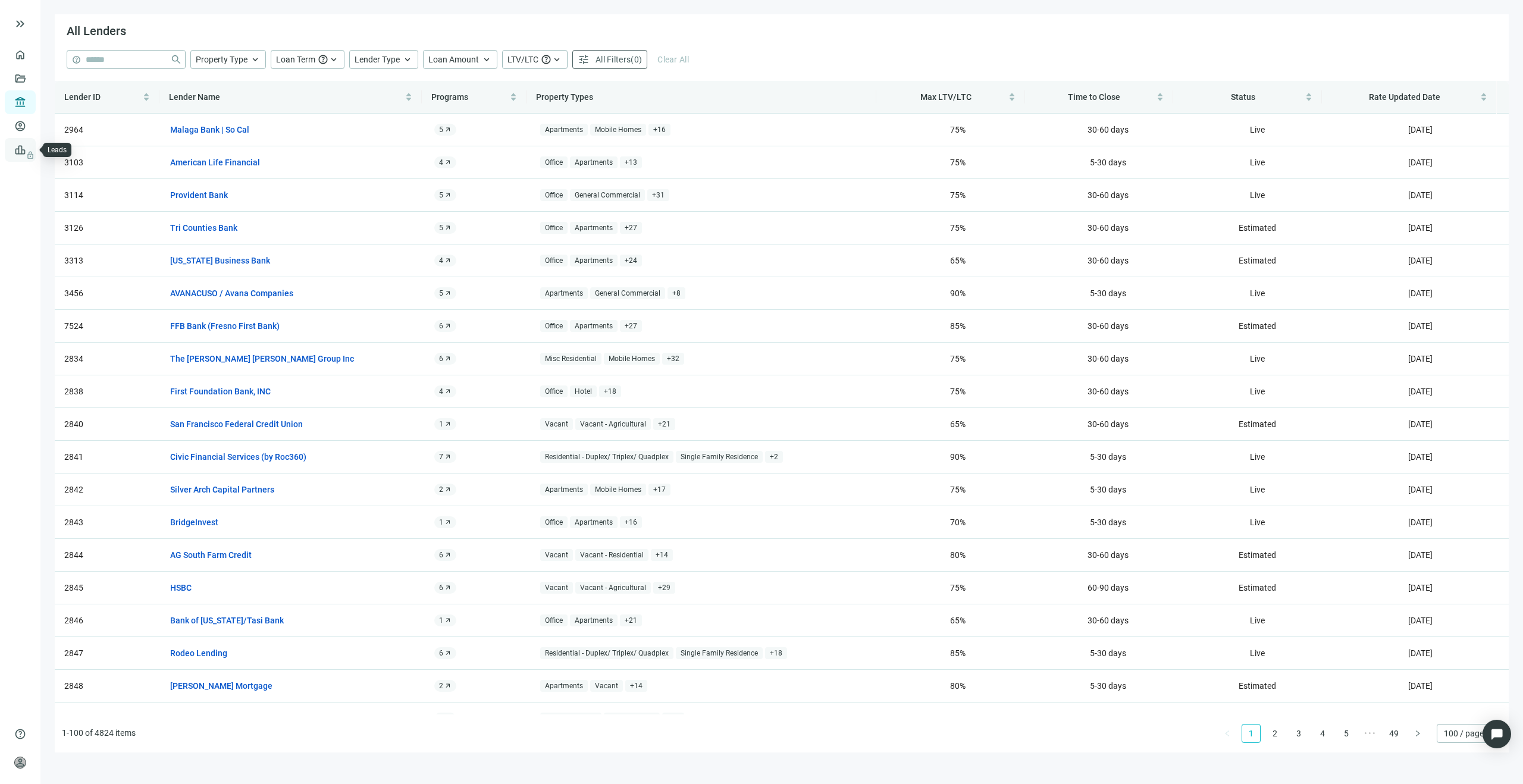
click at [23, 152] on span "lock" at bounding box center [21, 150] width 10 height 10
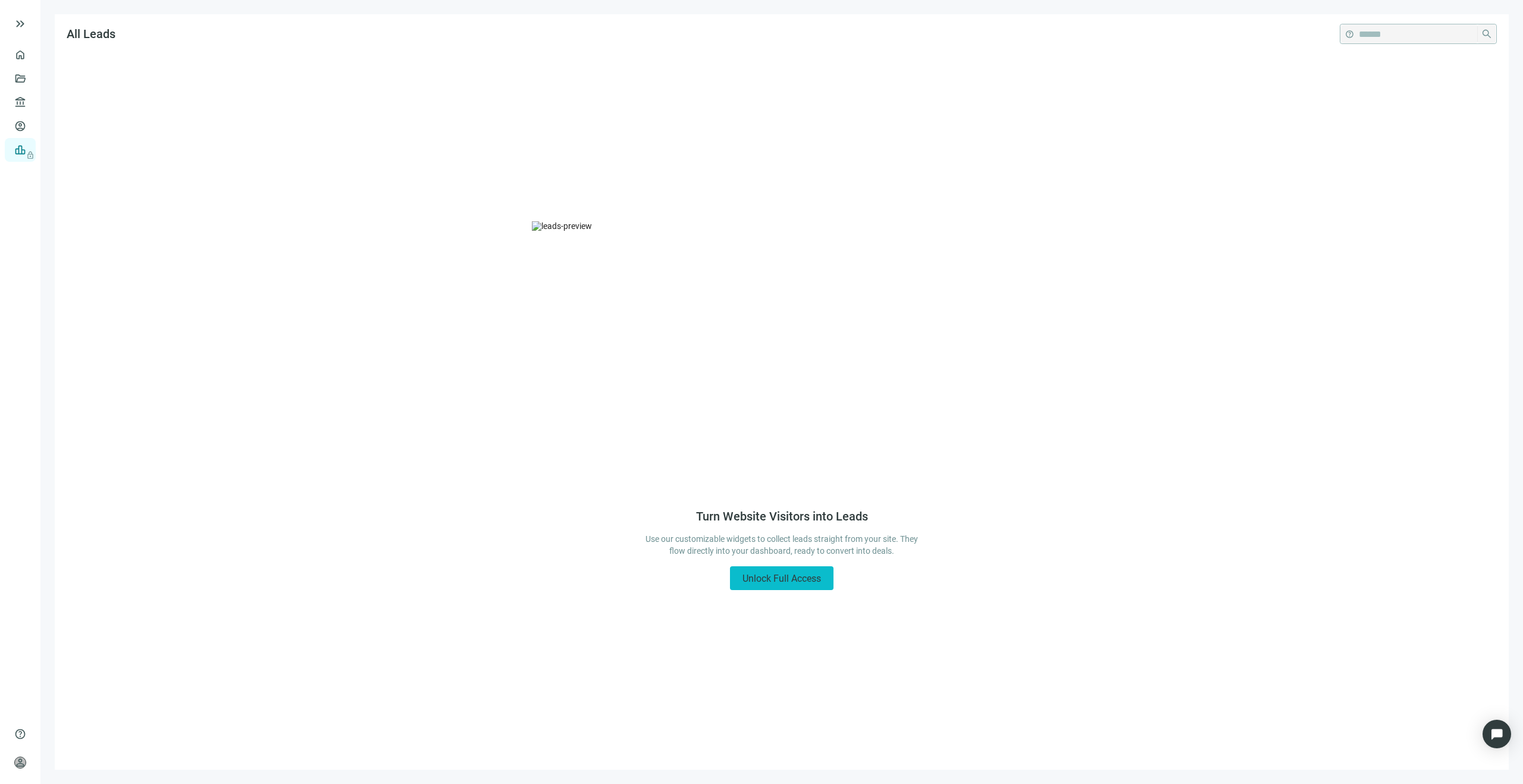
click at [805, 578] on span "Unlock Full Access" at bounding box center [781, 578] width 78 height 11
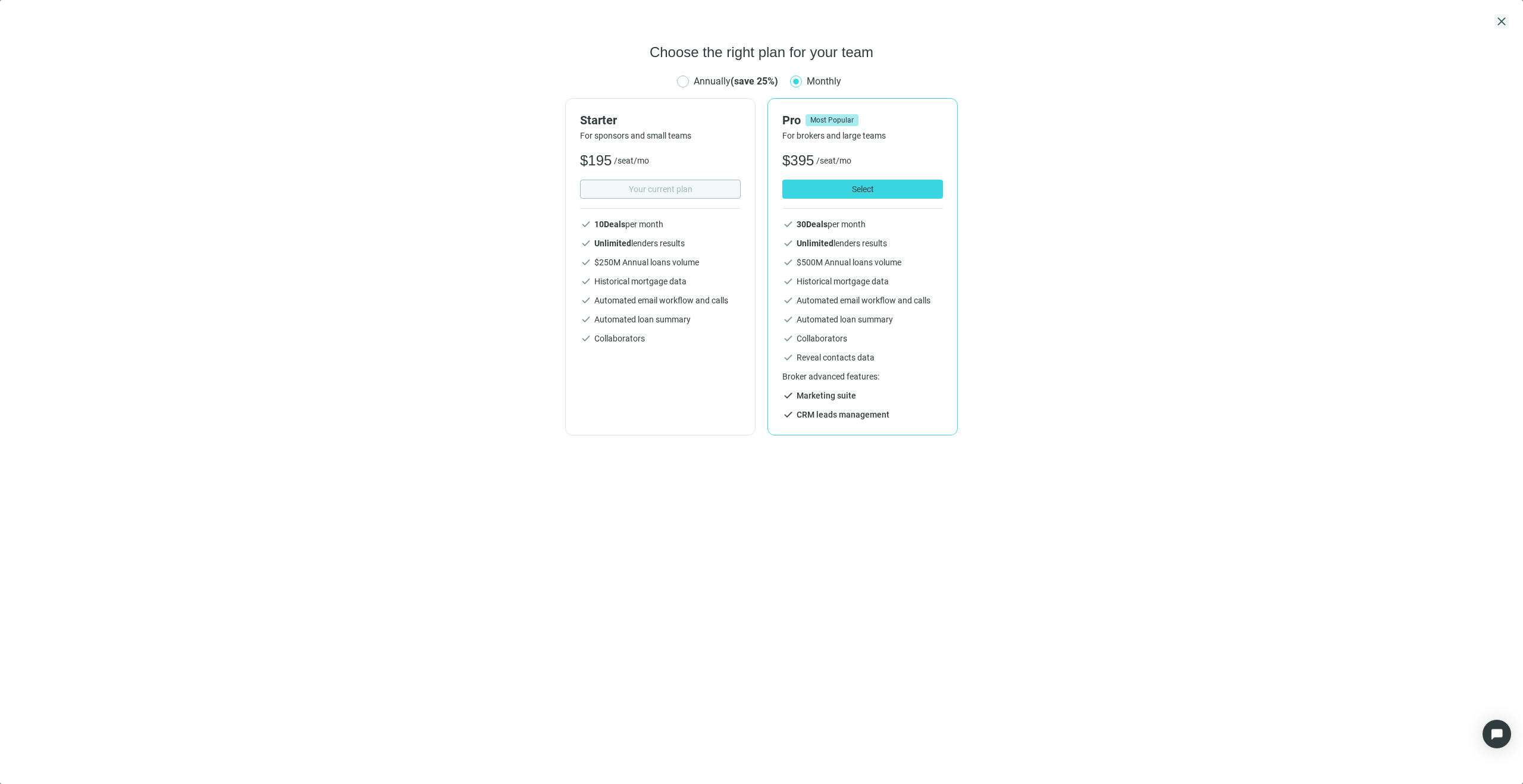
click at [1501, 21] on span "close" at bounding box center [1501, 21] width 14 height 14
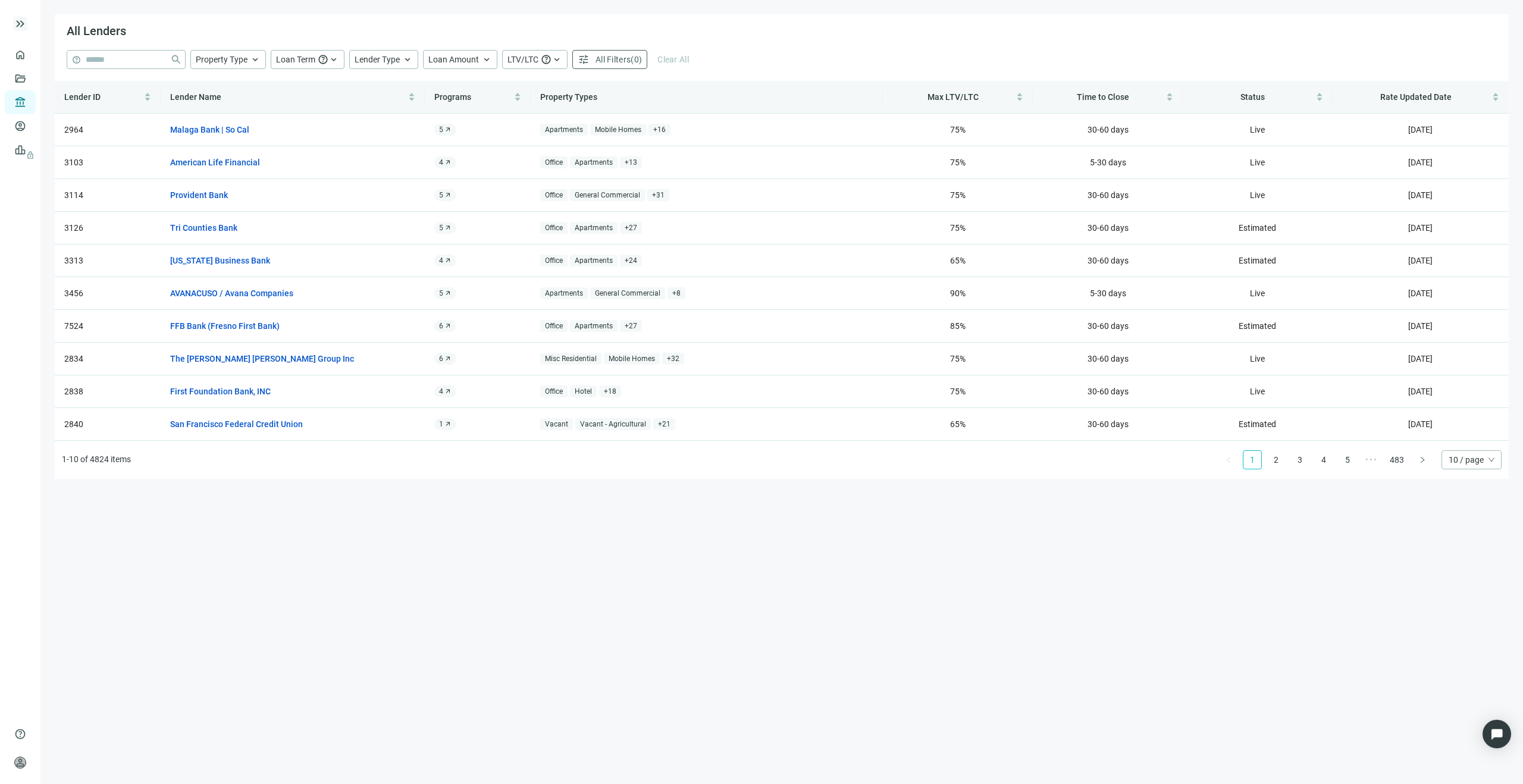
click at [23, 25] on span "keyboard_double_arrow_right" at bounding box center [20, 23] width 14 height 14
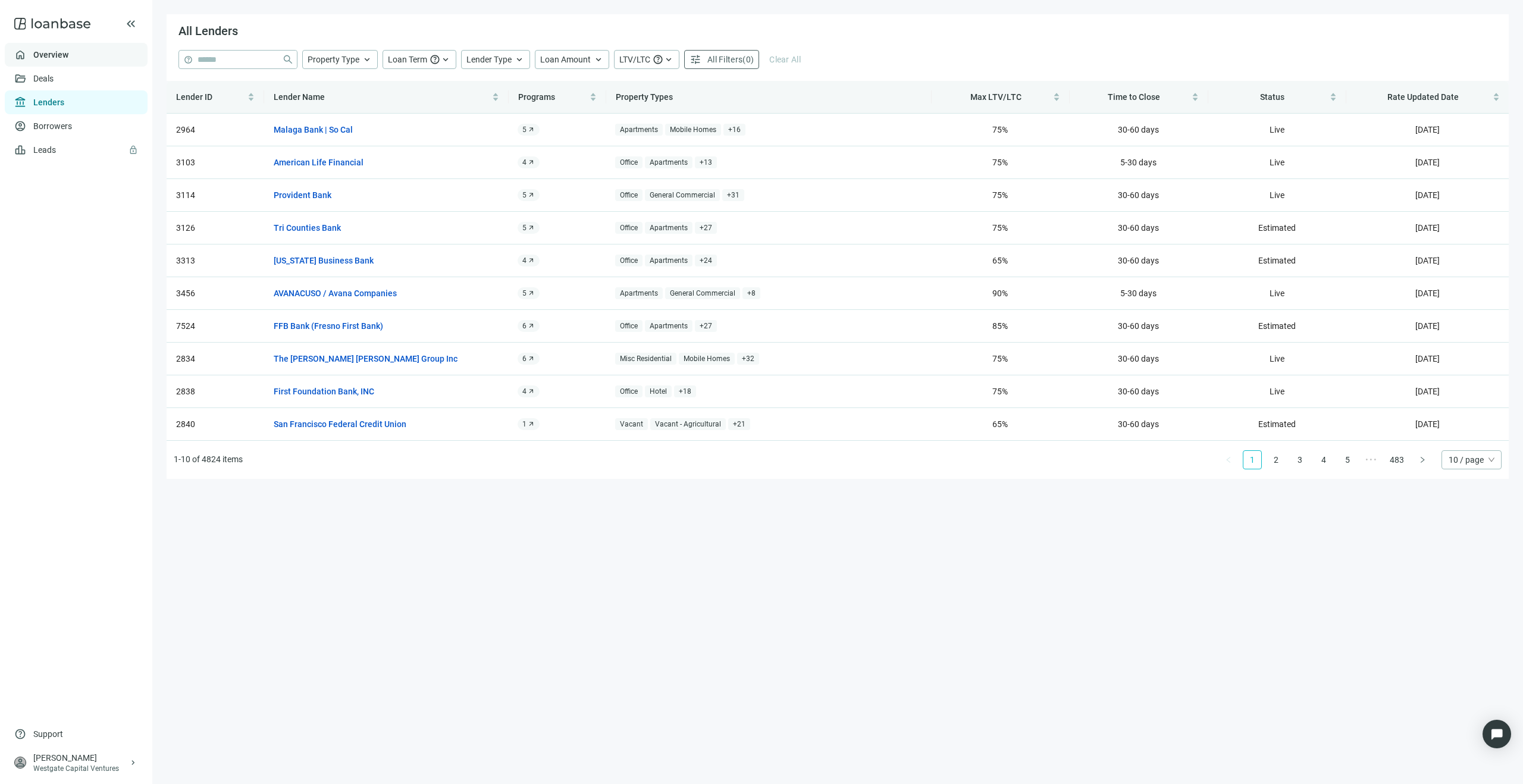
click at [69, 59] on link "Overview" at bounding box center [51, 55] width 35 height 10
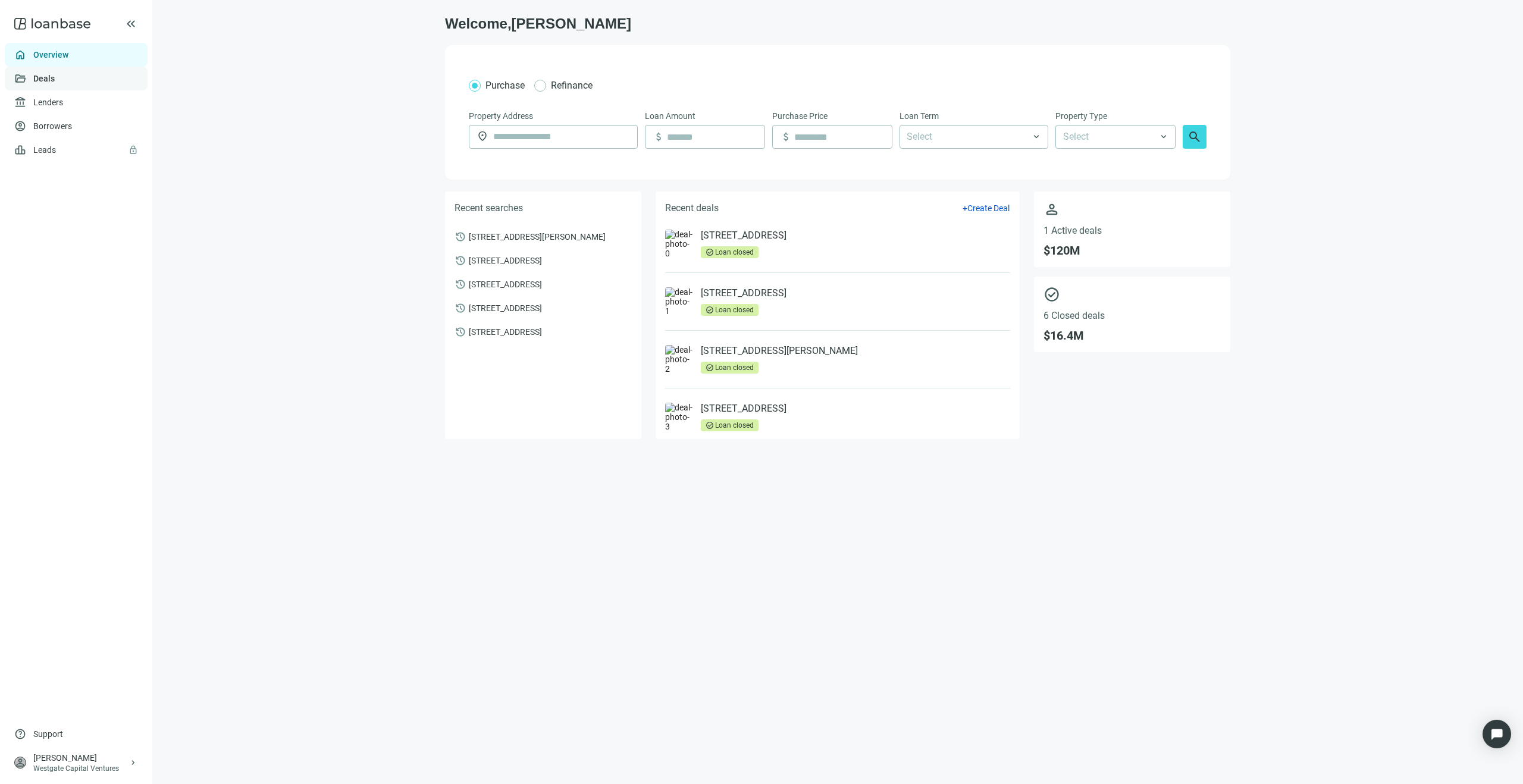
click at [55, 80] on link "Deals" at bounding box center [44, 79] width 21 height 10
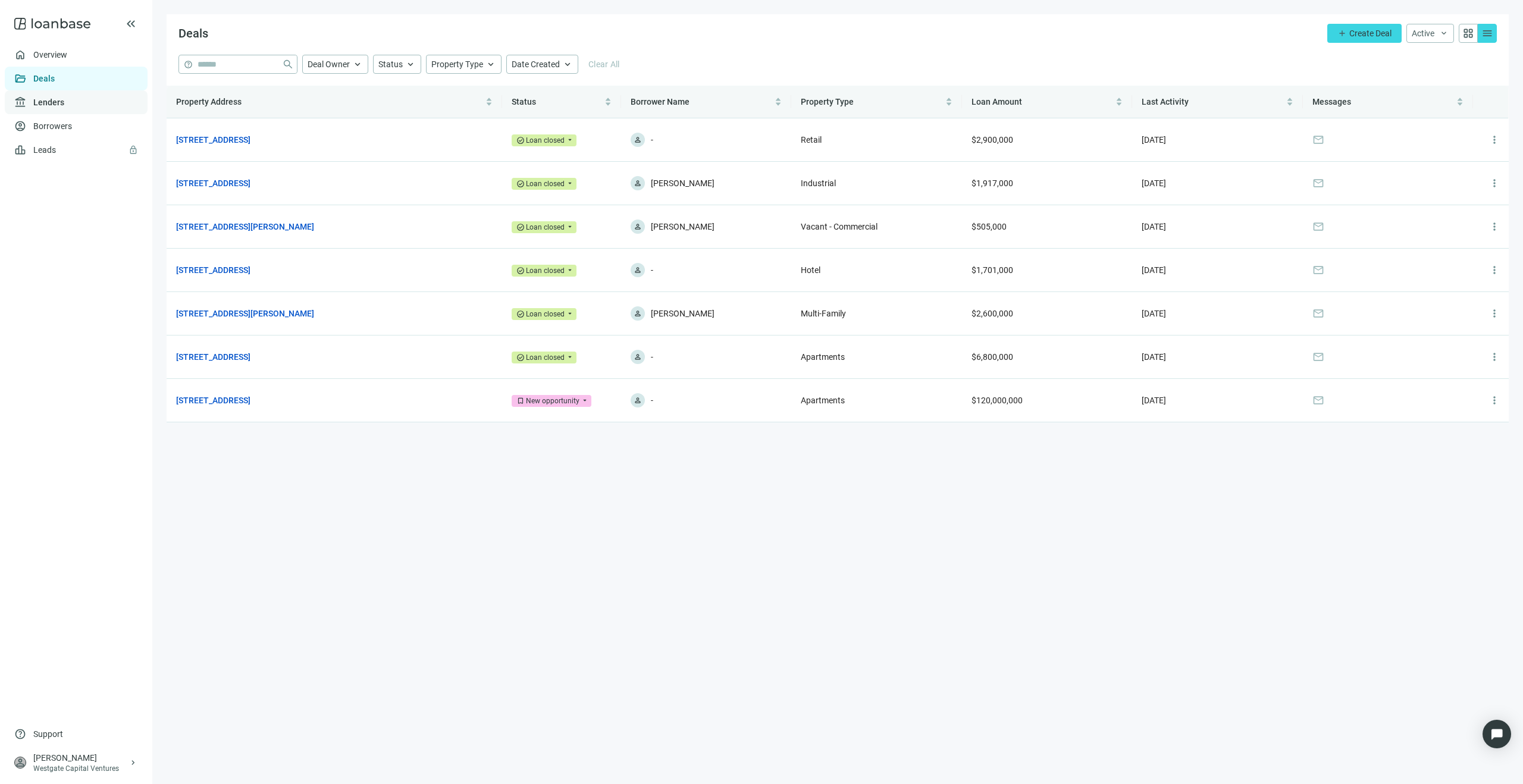
click at [64, 107] on link "Lenders" at bounding box center [49, 102] width 31 height 10
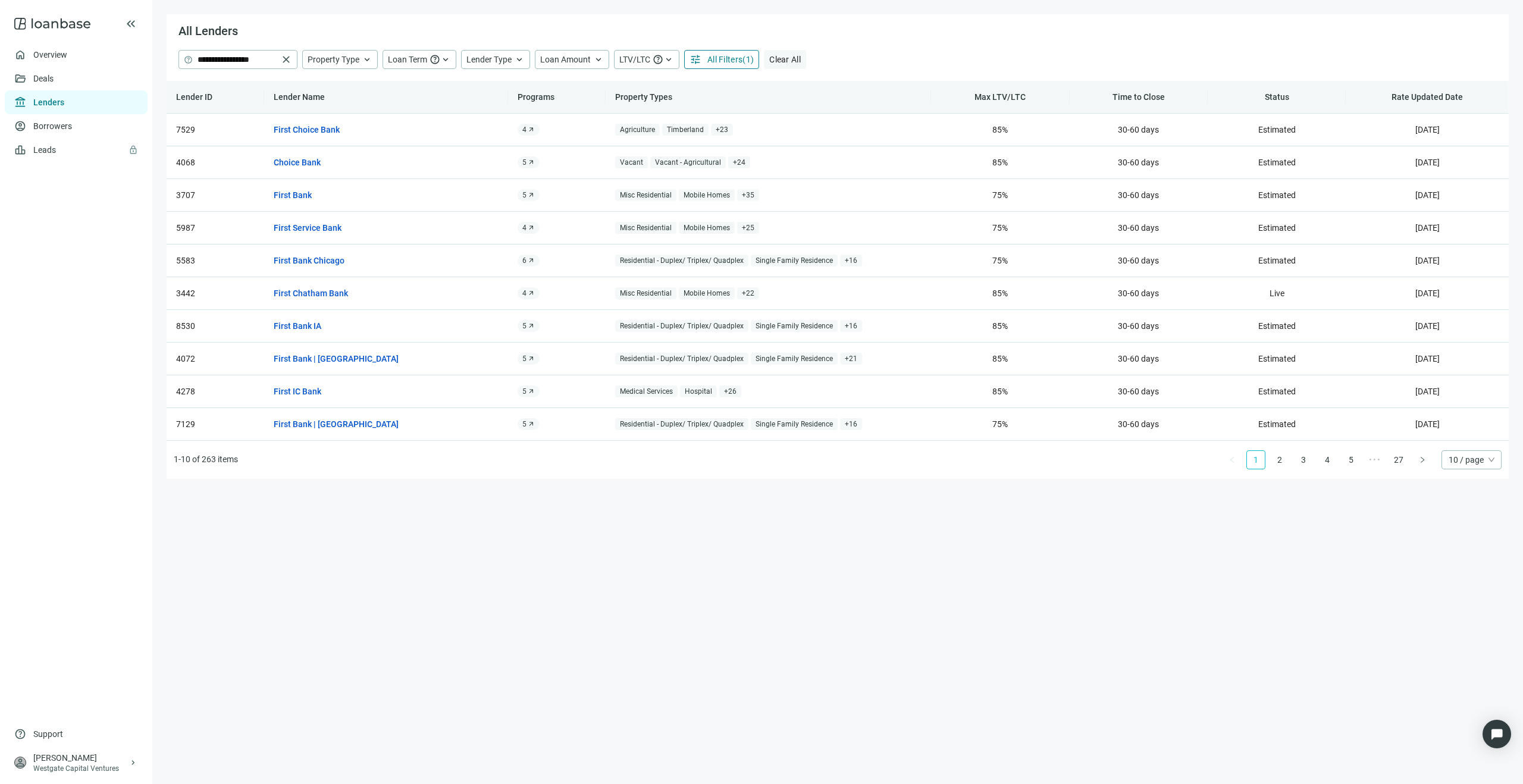
click at [787, 60] on span "Clear All" at bounding box center [785, 60] width 32 height 10
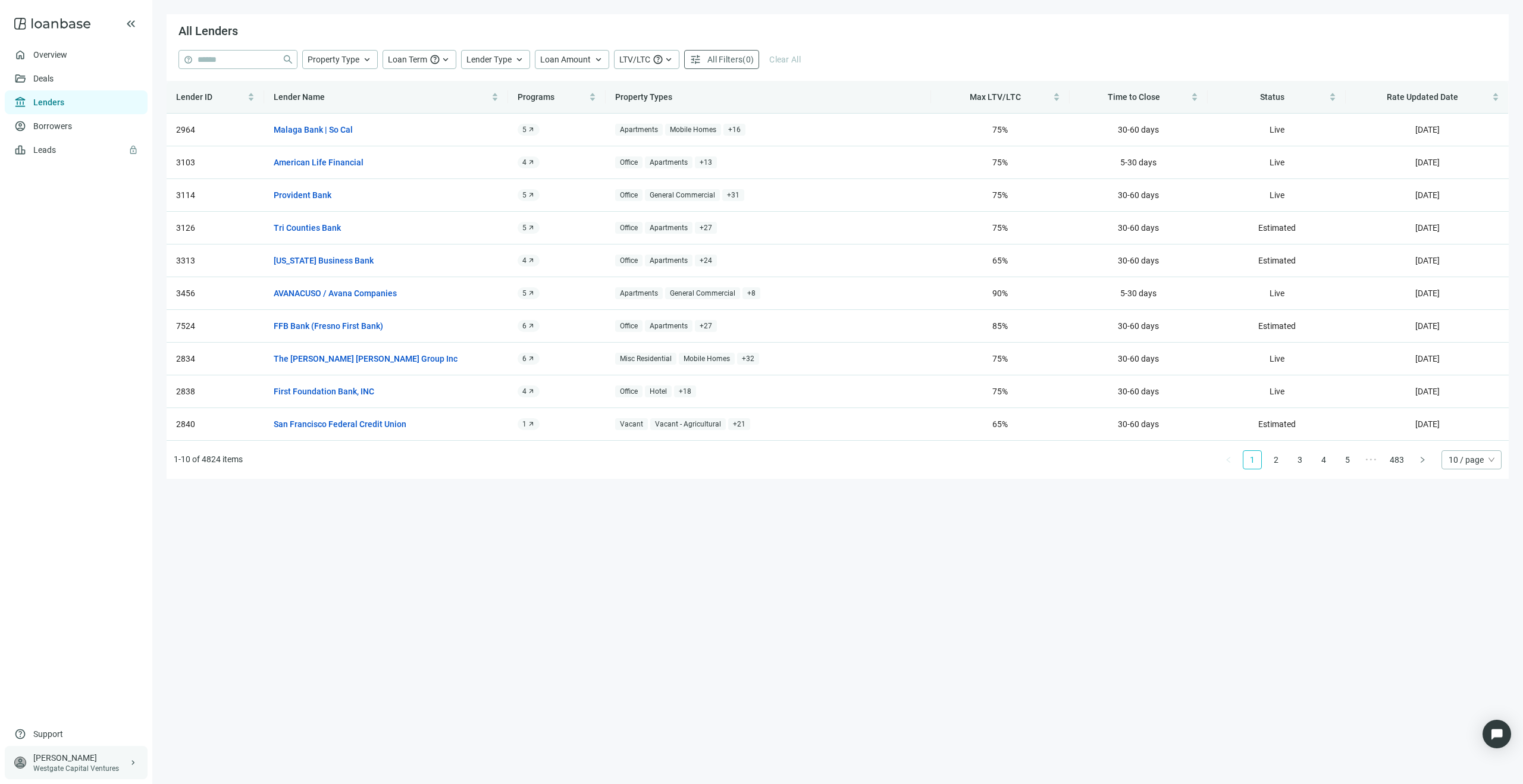
click at [139, 766] on div "person [PERSON_NAME] Westgate Capital Ventures keyboard_arrow_right" at bounding box center [76, 762] width 143 height 34
drag, startPoint x: 639, startPoint y: 608, endPoint x: 785, endPoint y: 574, distance: 149.9
click at [648, 605] on main "All Lenders help close Property Type keyboard_arrow_up Loan Term help keyboard_…" at bounding box center [838, 392] width 1371 height 784
click at [1486, 462] on span "10 / page" at bounding box center [1471, 460] width 46 height 18
click at [1467, 543] on div "100 / page" at bounding box center [1472, 541] width 41 height 13
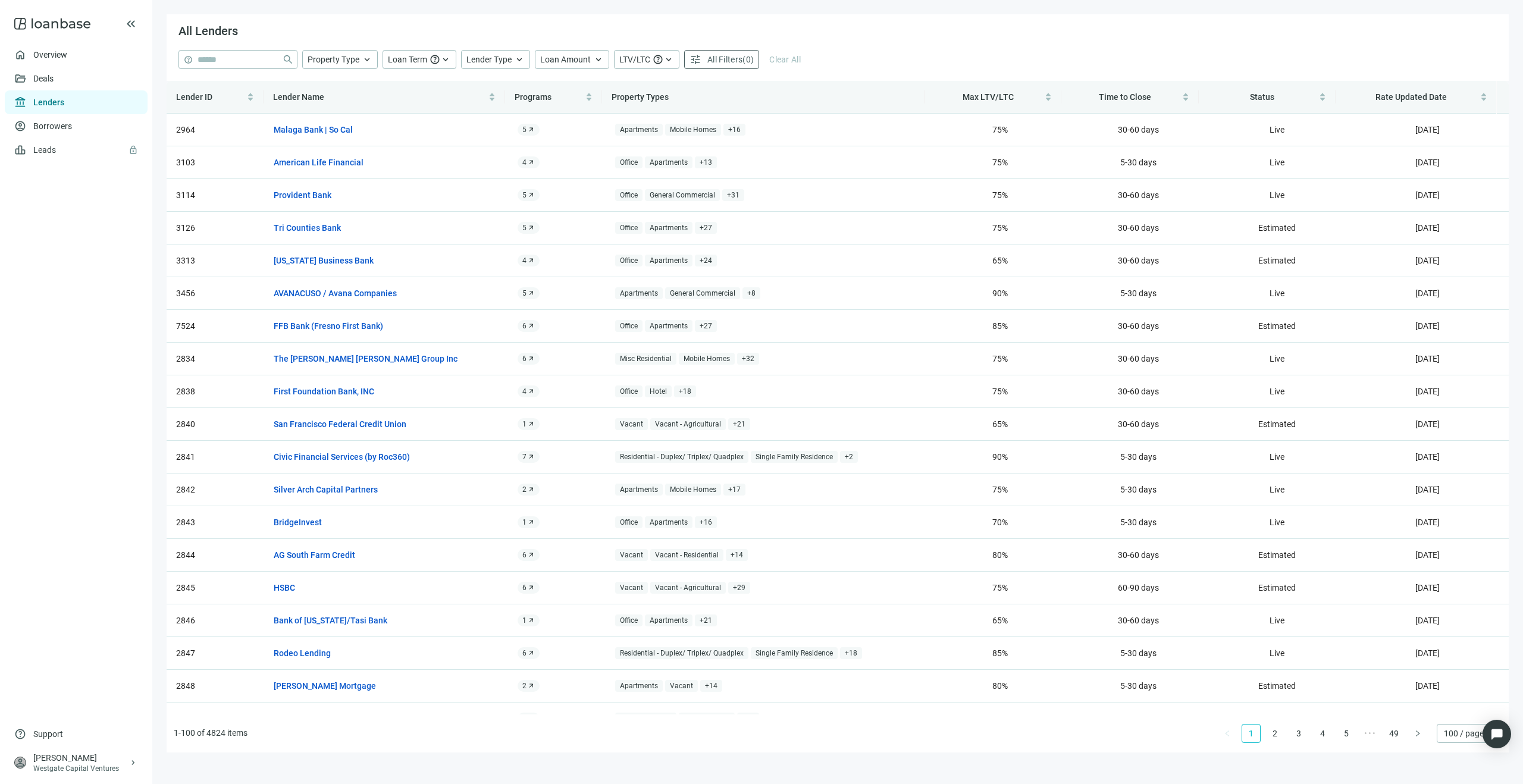
click at [71, 25] on use at bounding box center [52, 23] width 76 height 12
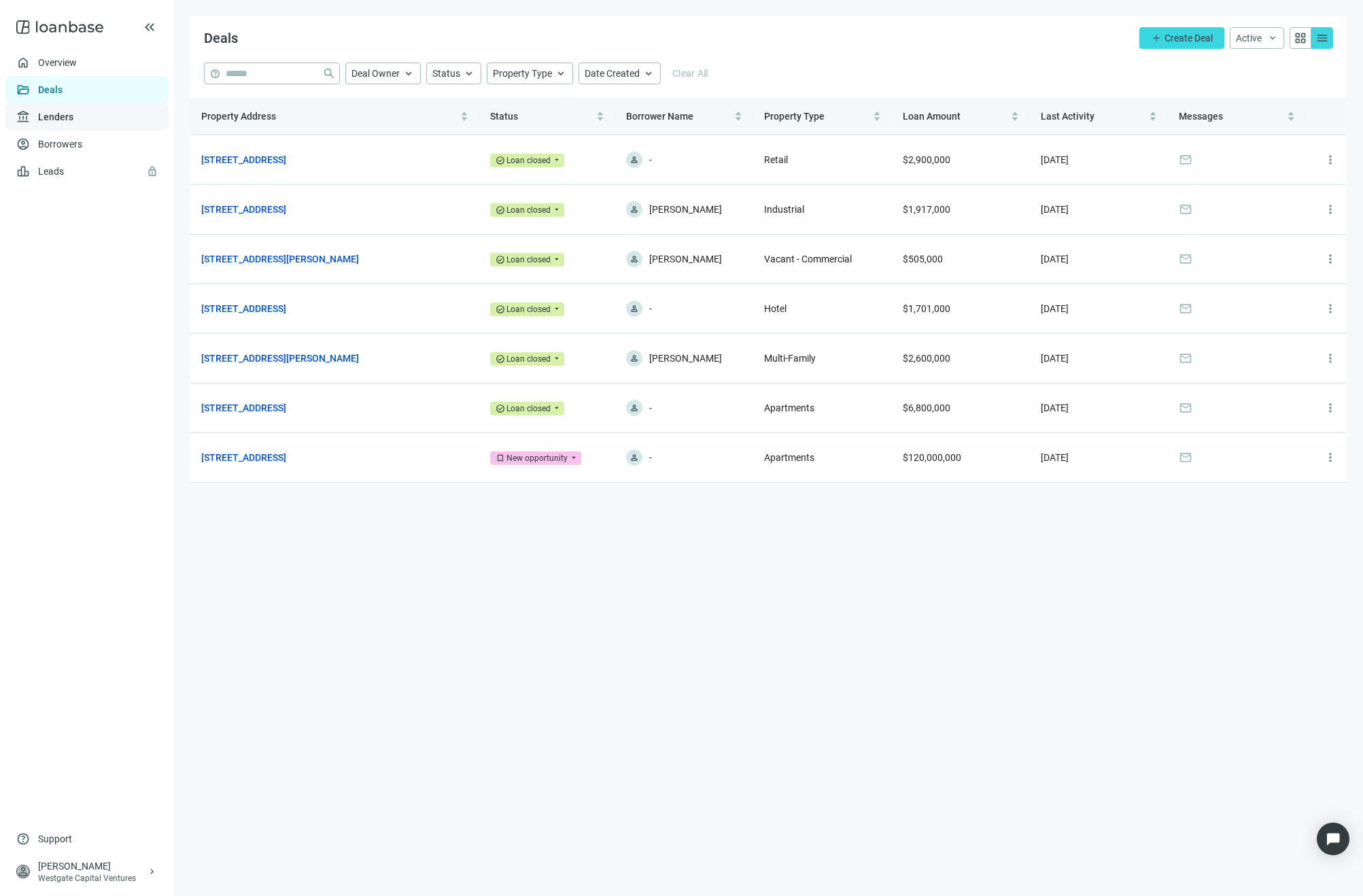
click at [59, 116] on link "Lenders" at bounding box center [56, 117] width 35 height 11
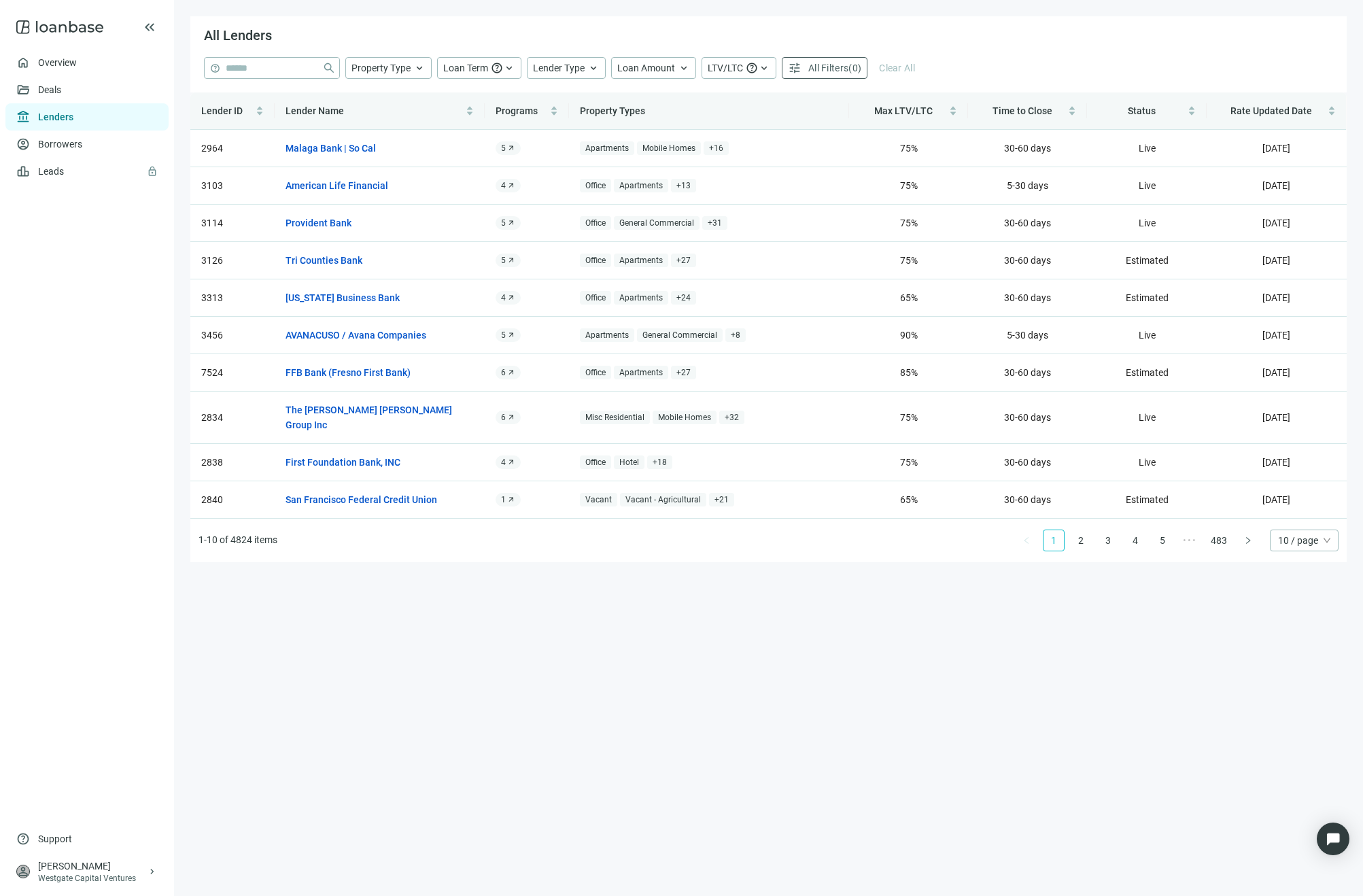
click at [1332, 529] on div "10 / page" at bounding box center [1305, 540] width 69 height 22
click at [1319, 626] on div "100 / page" at bounding box center [1305, 633] width 47 height 15
